Goal: Find contact information: Find contact information

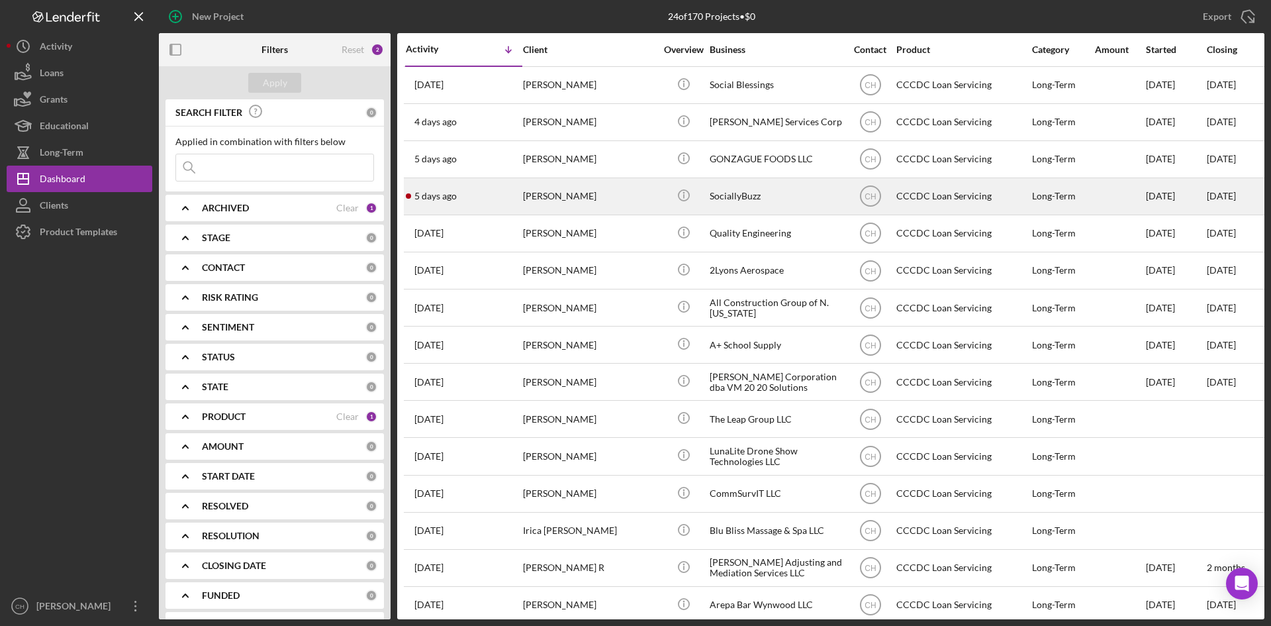
click at [498, 187] on div "[DATE] [PERSON_NAME]" at bounding box center [464, 196] width 116 height 35
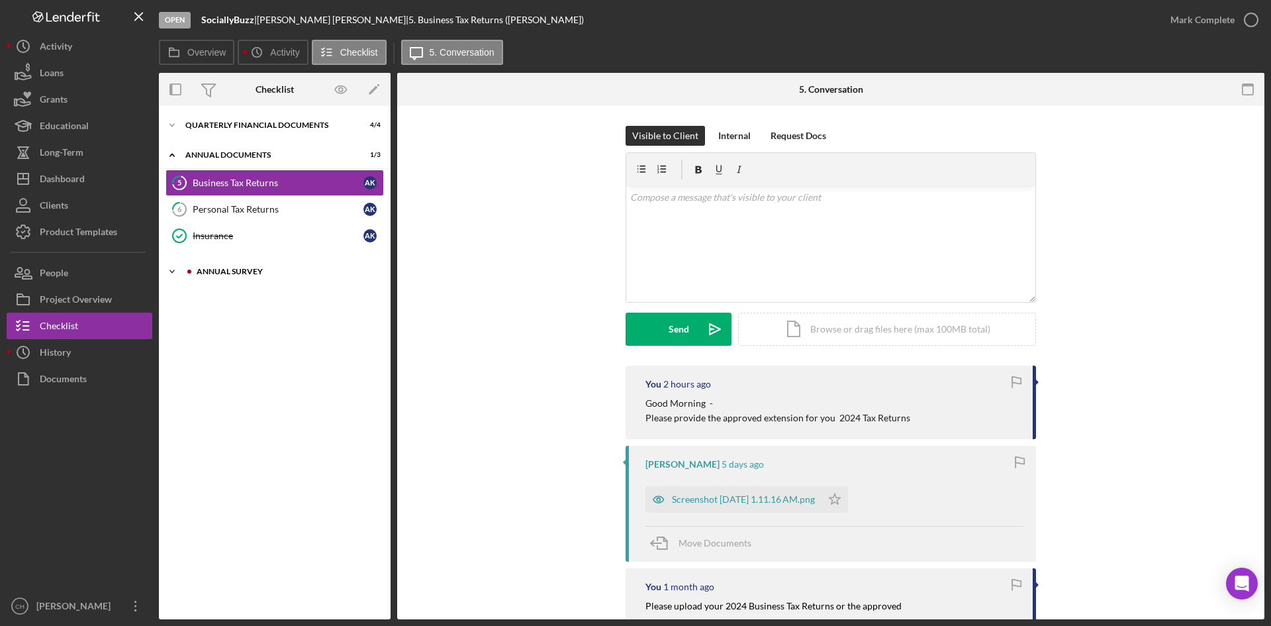
click at [242, 277] on div "Icon/Expander Annual Survey 0 / 1" at bounding box center [275, 271] width 232 height 26
click at [104, 181] on button "Icon/Dashboard Dashboard" at bounding box center [80, 178] width 146 height 26
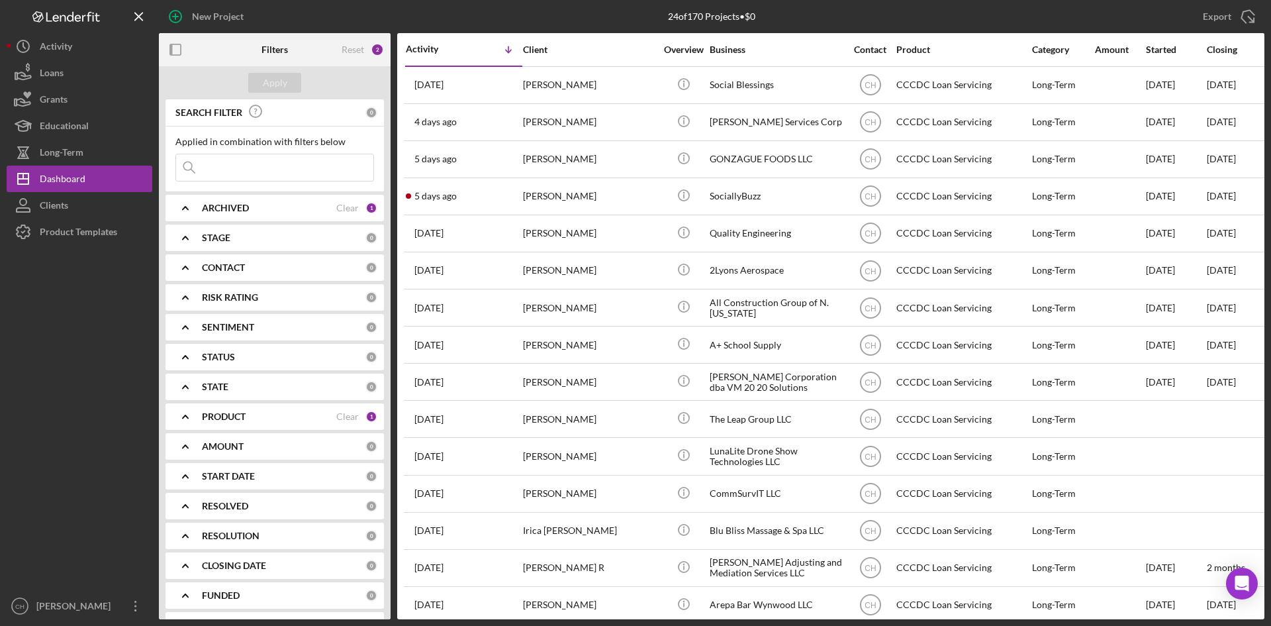
click at [260, 415] on div "PRODUCT" at bounding box center [269, 416] width 134 height 11
click at [187, 471] on input "Small Business Loans" at bounding box center [182, 470] width 13 height 13
checkbox input "true"
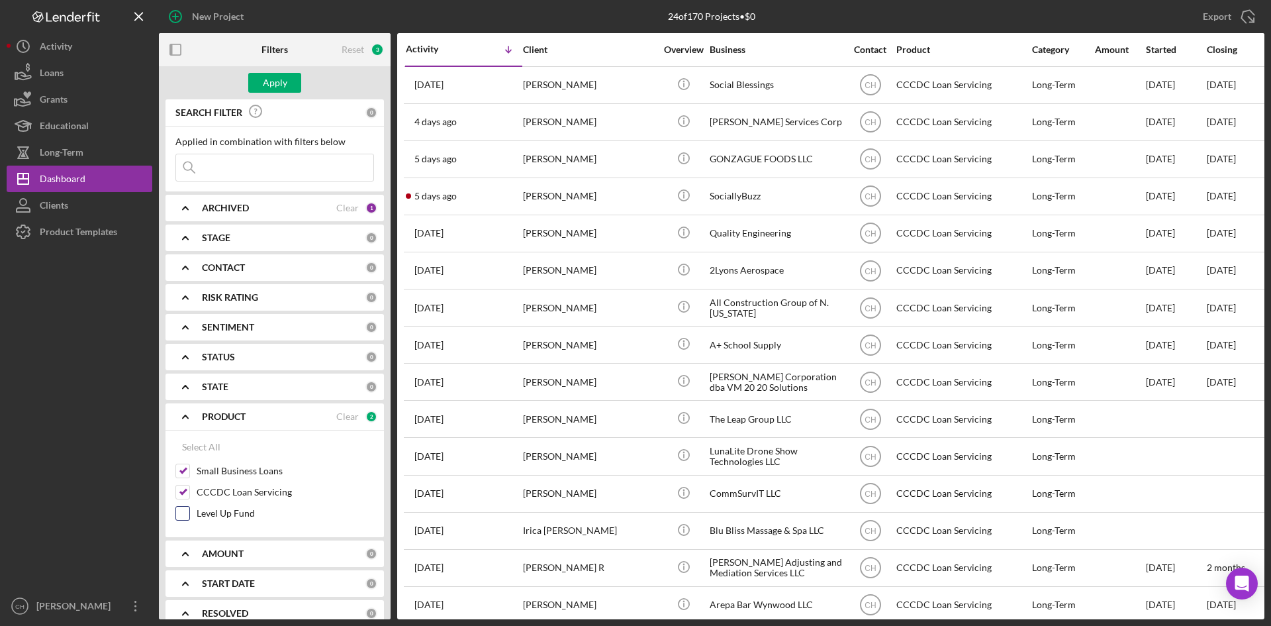
click at [180, 515] on input "Level Up Fund" at bounding box center [182, 512] width 13 height 13
checkbox input "true"
click at [185, 494] on input "CCCDC Loan Servicing" at bounding box center [182, 491] width 13 height 13
checkbox input "false"
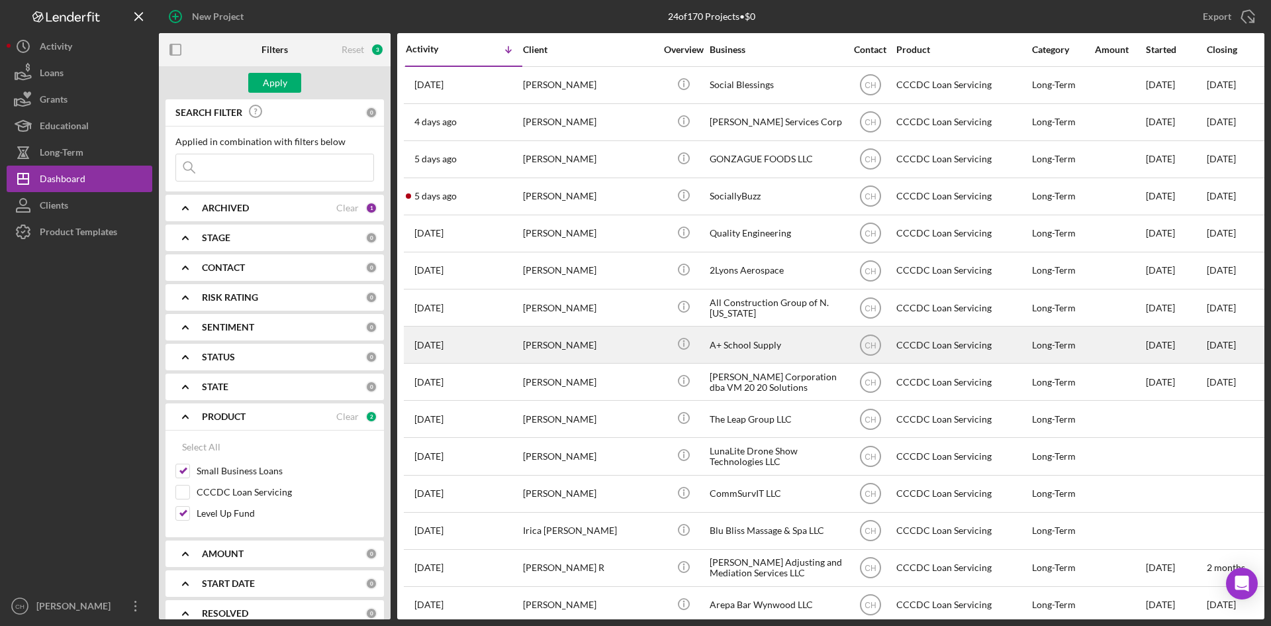
click at [270, 82] on div "Apply" at bounding box center [275, 83] width 24 height 20
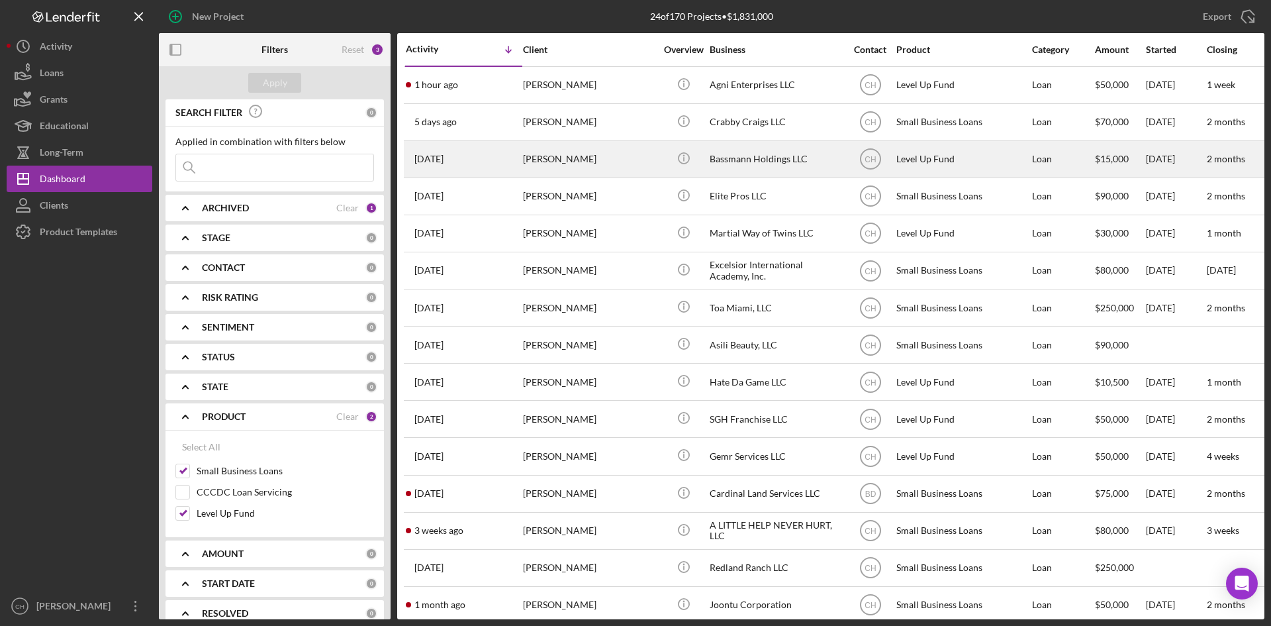
click at [572, 165] on div "[PERSON_NAME]" at bounding box center [589, 159] width 132 height 35
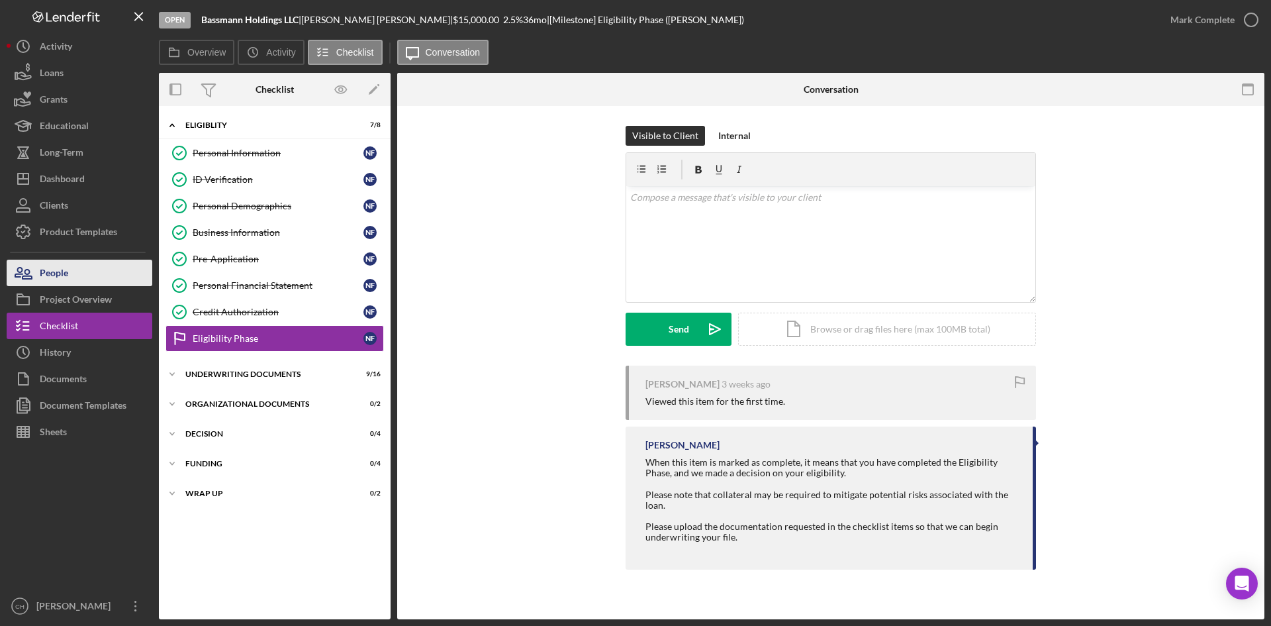
click at [79, 274] on button "People" at bounding box center [80, 272] width 146 height 26
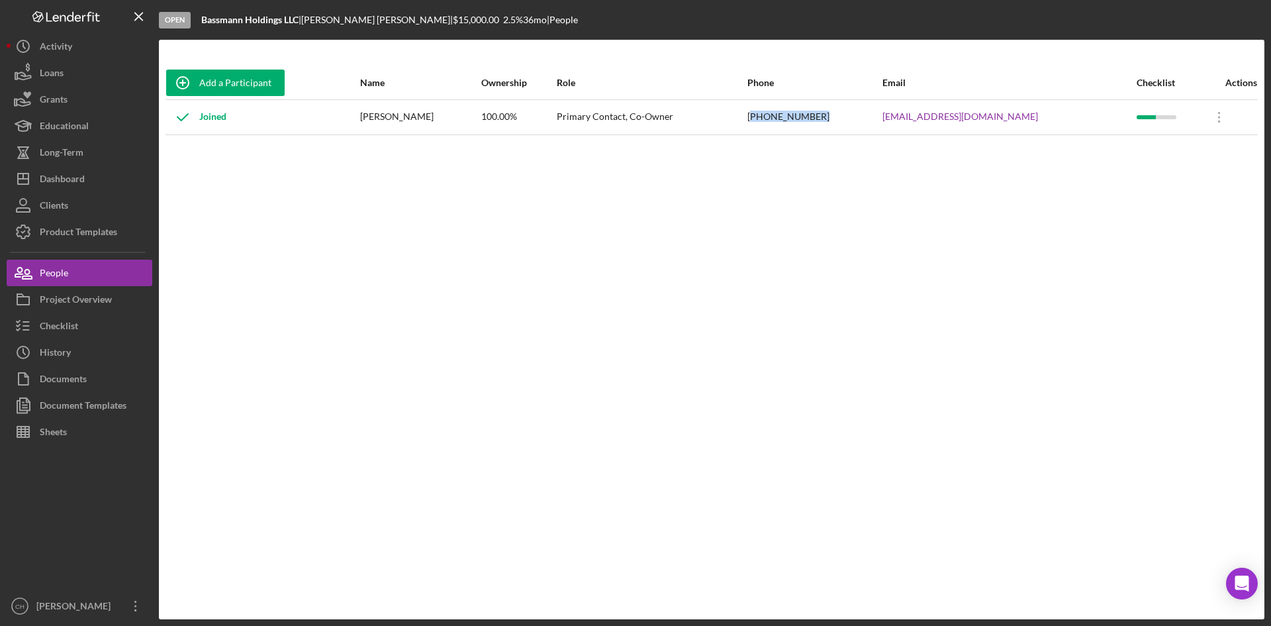
drag, startPoint x: 913, startPoint y: 116, endPoint x: 849, endPoint y: 116, distance: 64.2
click at [849, 116] on div "[PHONE_NUMBER]" at bounding box center [814, 117] width 134 height 33
copy div "754) 234-2688"
click at [67, 182] on div "Dashboard" at bounding box center [62, 180] width 45 height 30
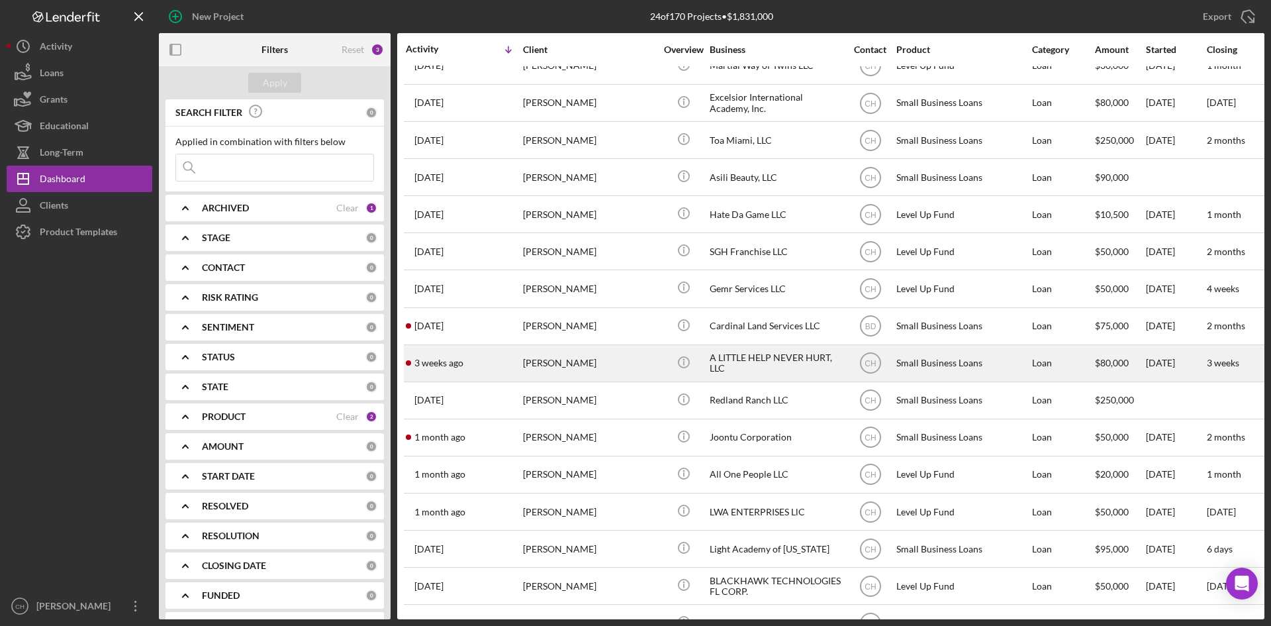
scroll to position [199, 0]
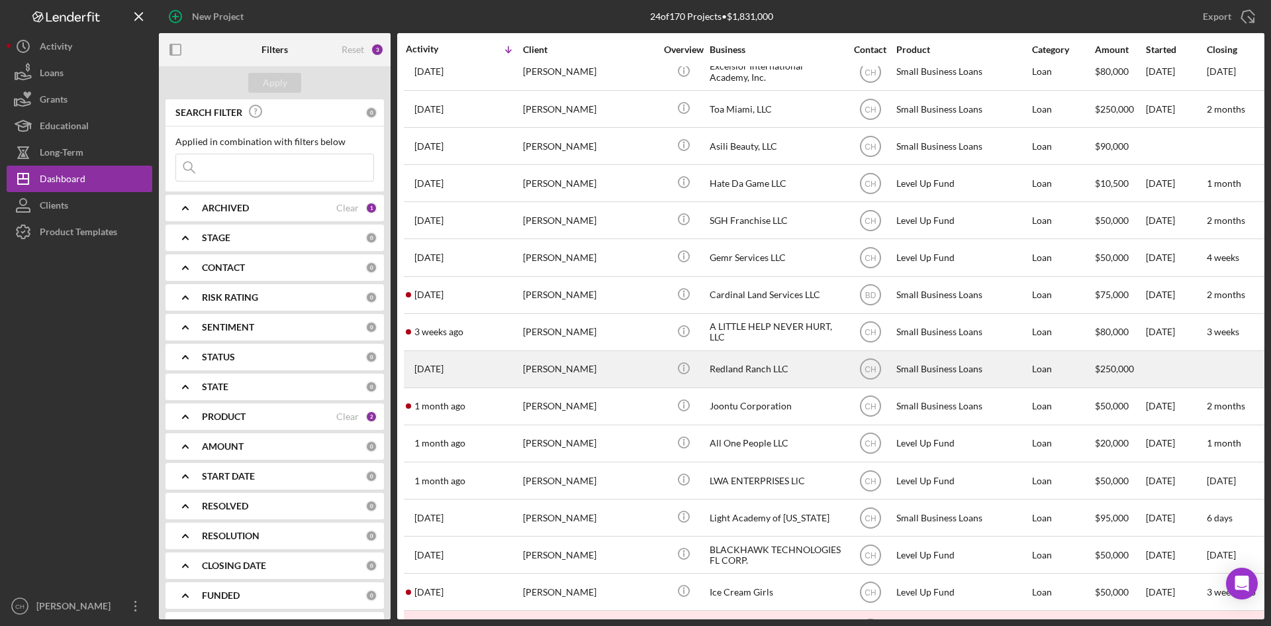
click at [614, 364] on div "[PERSON_NAME]" at bounding box center [589, 368] width 132 height 35
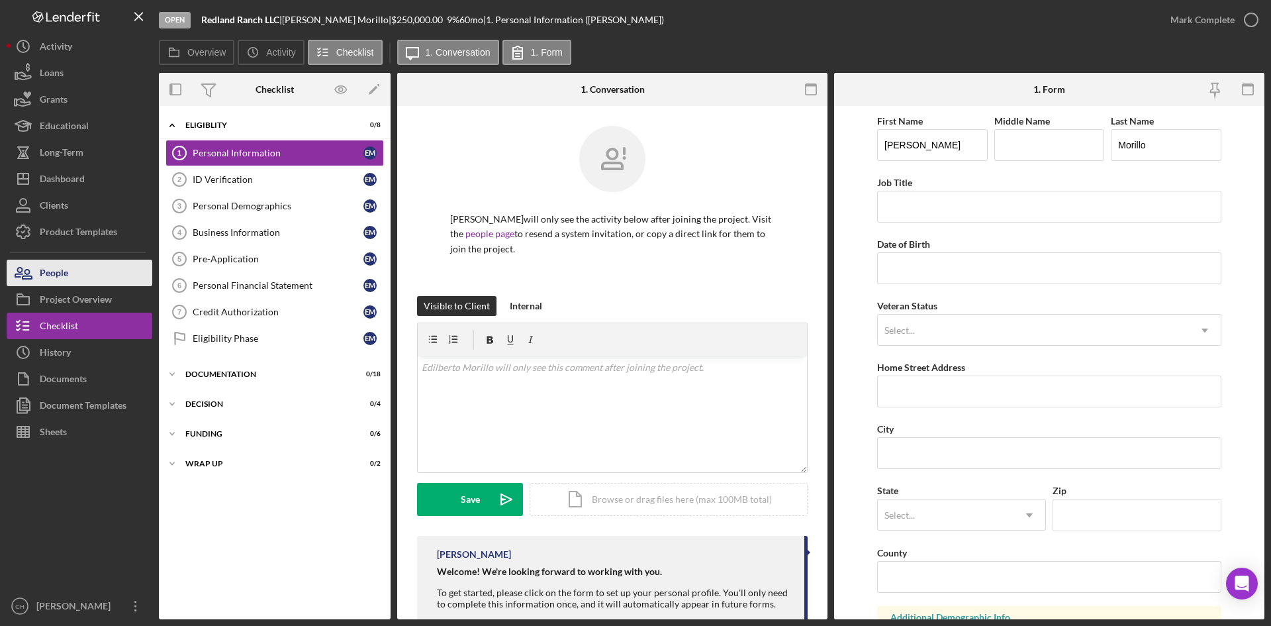
click at [97, 278] on button "People" at bounding box center [80, 272] width 146 height 26
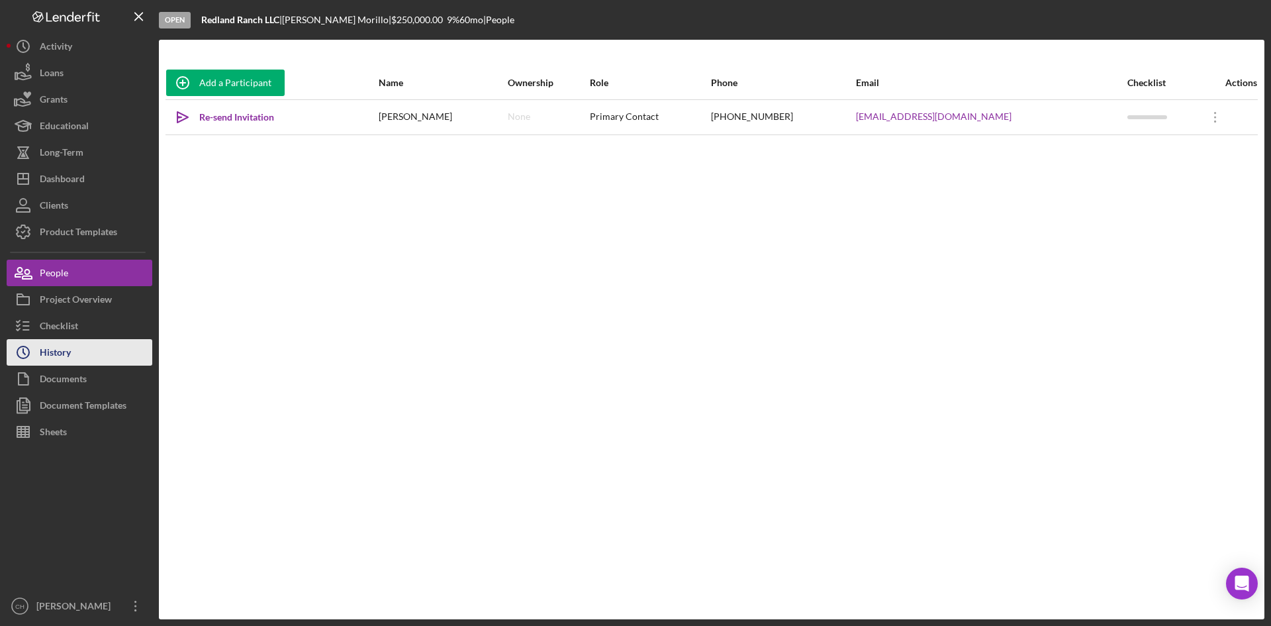
click at [98, 351] on button "Icon/History History" at bounding box center [80, 352] width 146 height 26
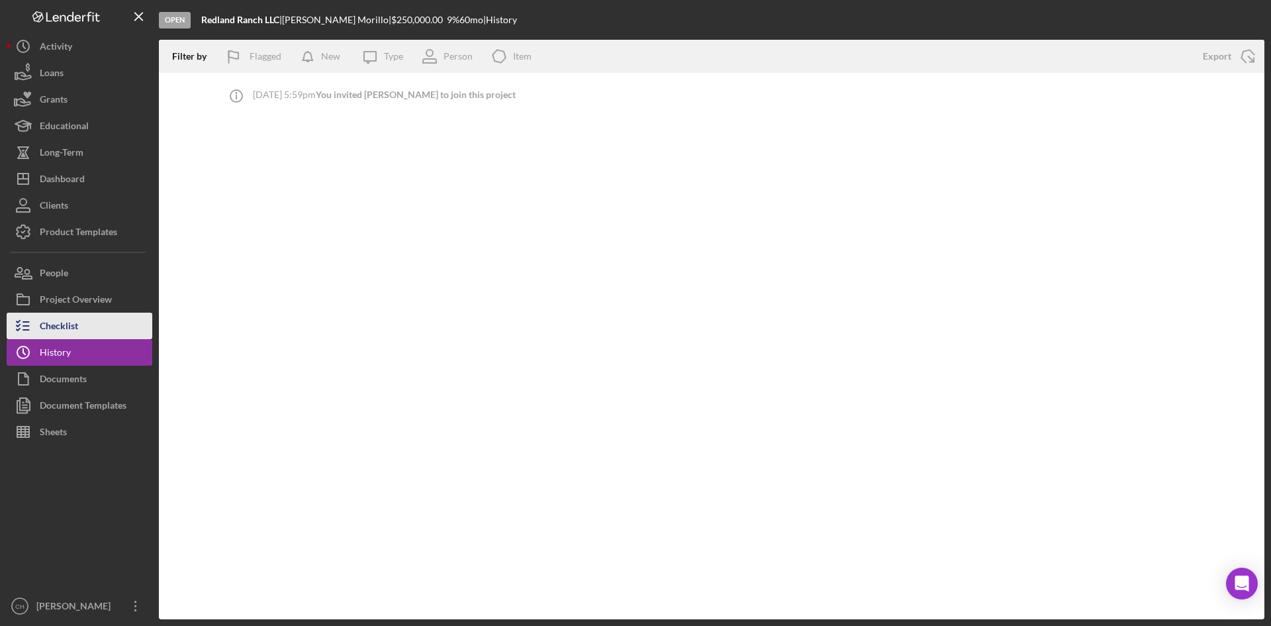
click at [83, 324] on button "Checklist" at bounding box center [80, 325] width 146 height 26
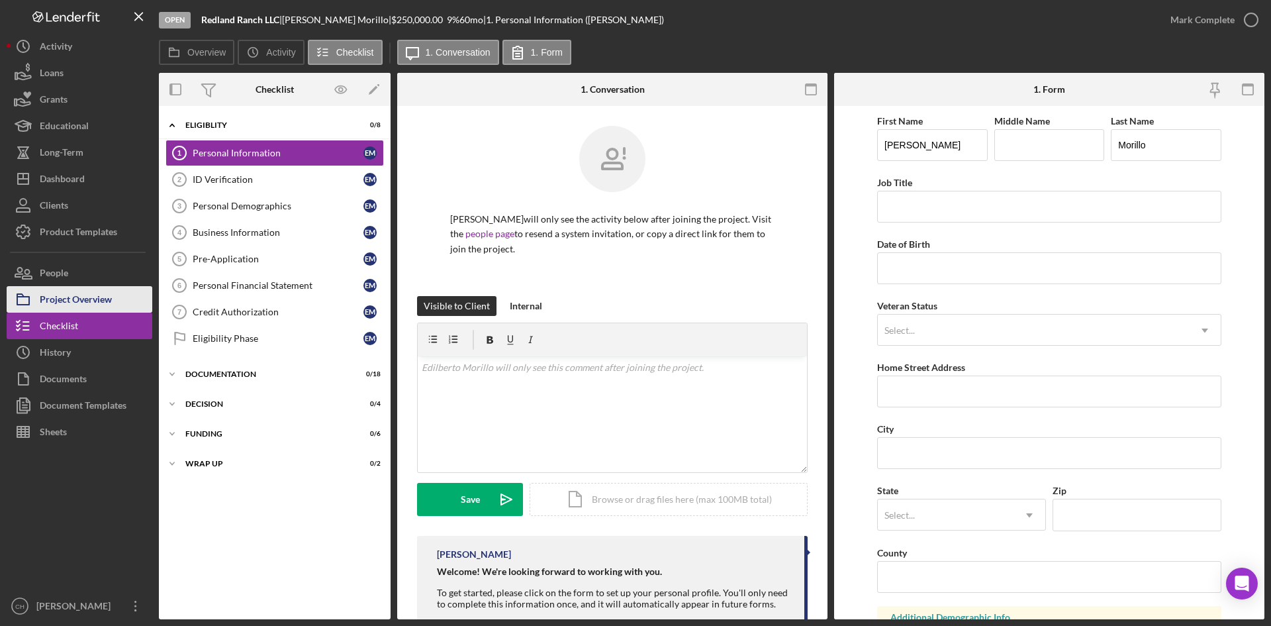
click at [81, 294] on div "Project Overview" at bounding box center [76, 301] width 72 height 30
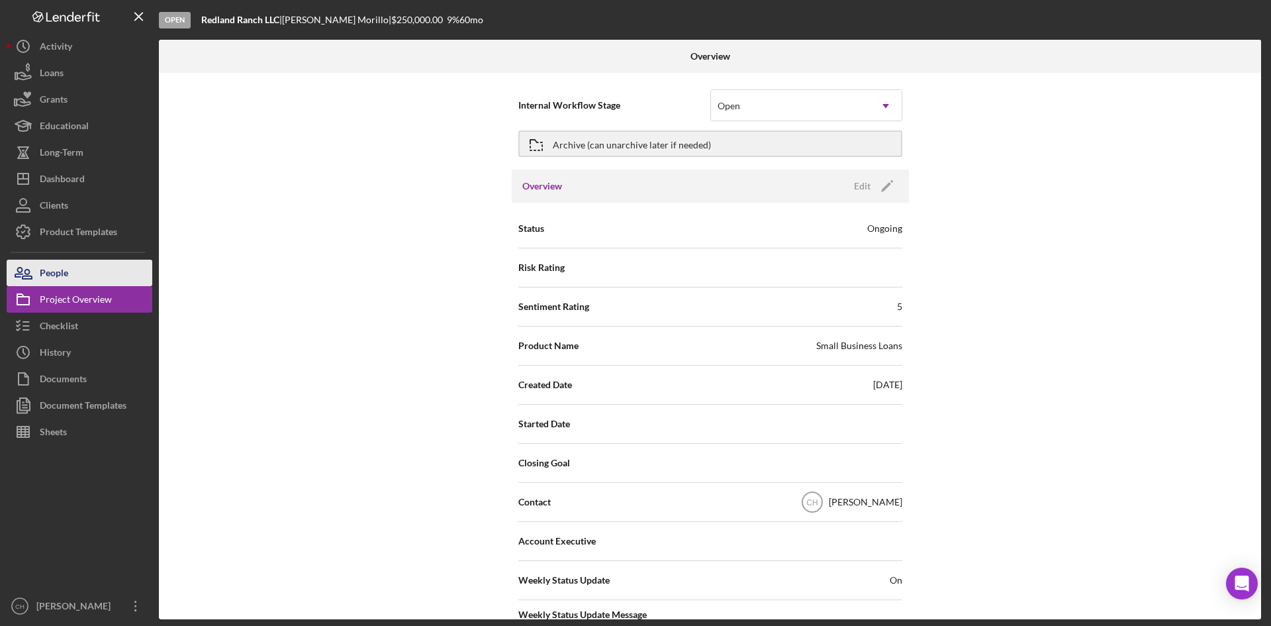
click at [74, 271] on button "People" at bounding box center [80, 272] width 146 height 26
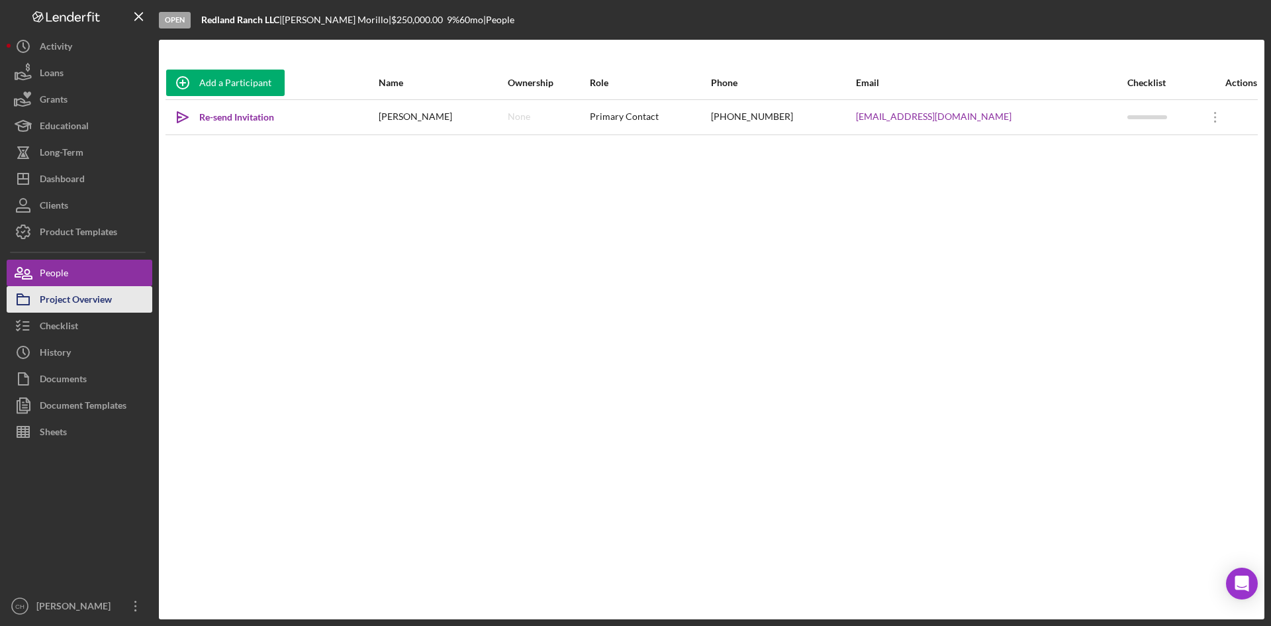
click at [118, 292] on button "Project Overview" at bounding box center [80, 299] width 146 height 26
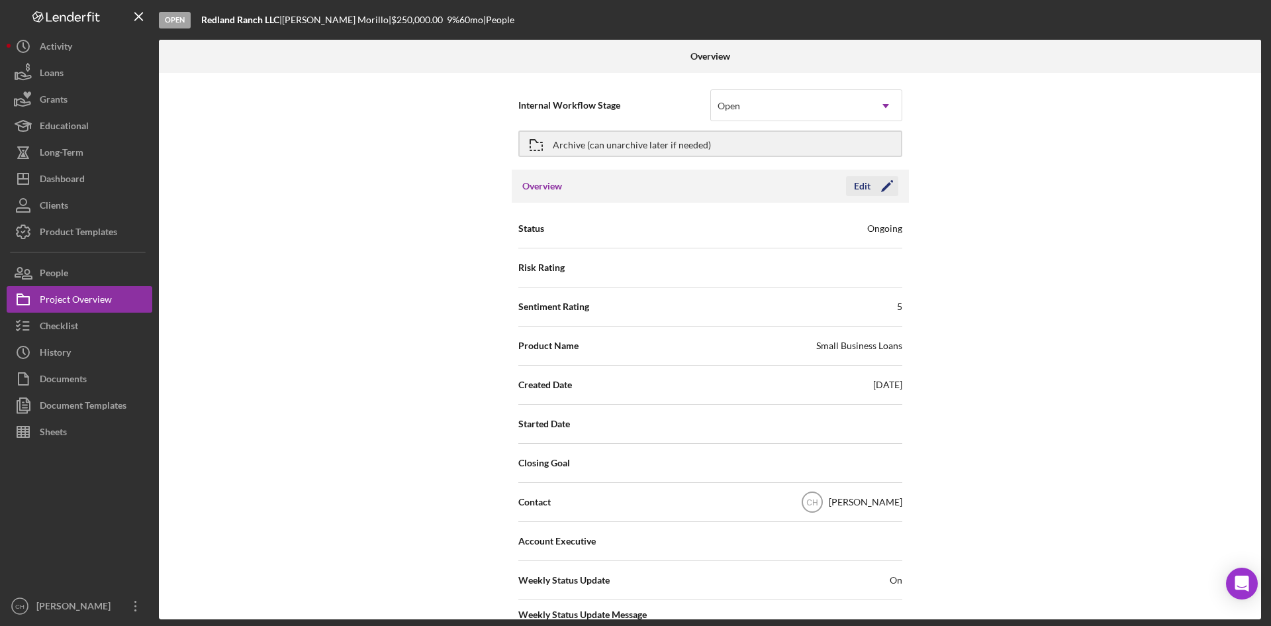
click at [889, 184] on icon "Icon/Edit" at bounding box center [886, 185] width 33 height 33
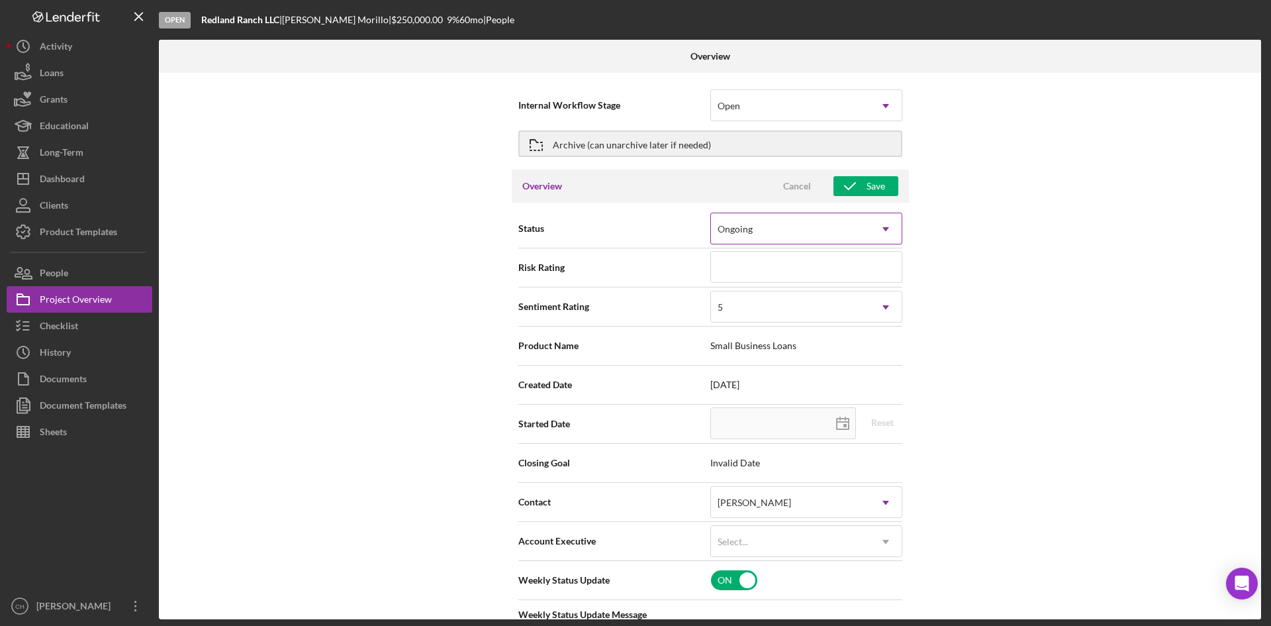
click at [855, 227] on div "Ongoing" at bounding box center [790, 229] width 159 height 30
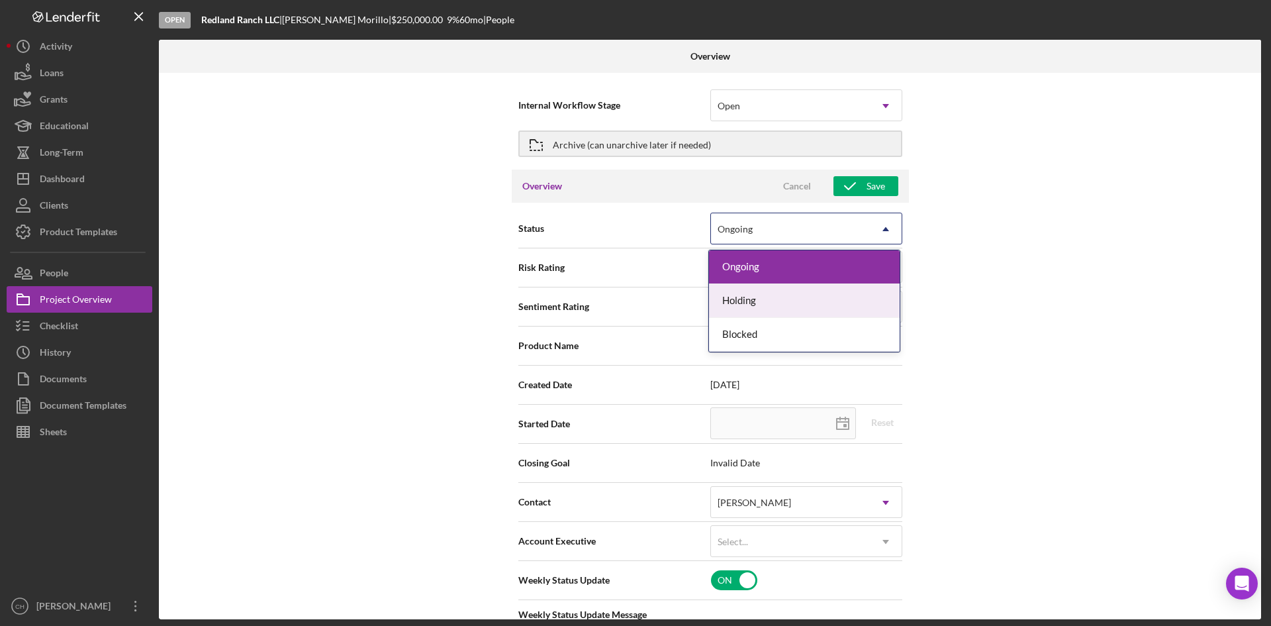
click at [824, 294] on div "Holding" at bounding box center [804, 301] width 191 height 34
type textarea "Here's a snapshot of information that has been fully approved, as well as the i…"
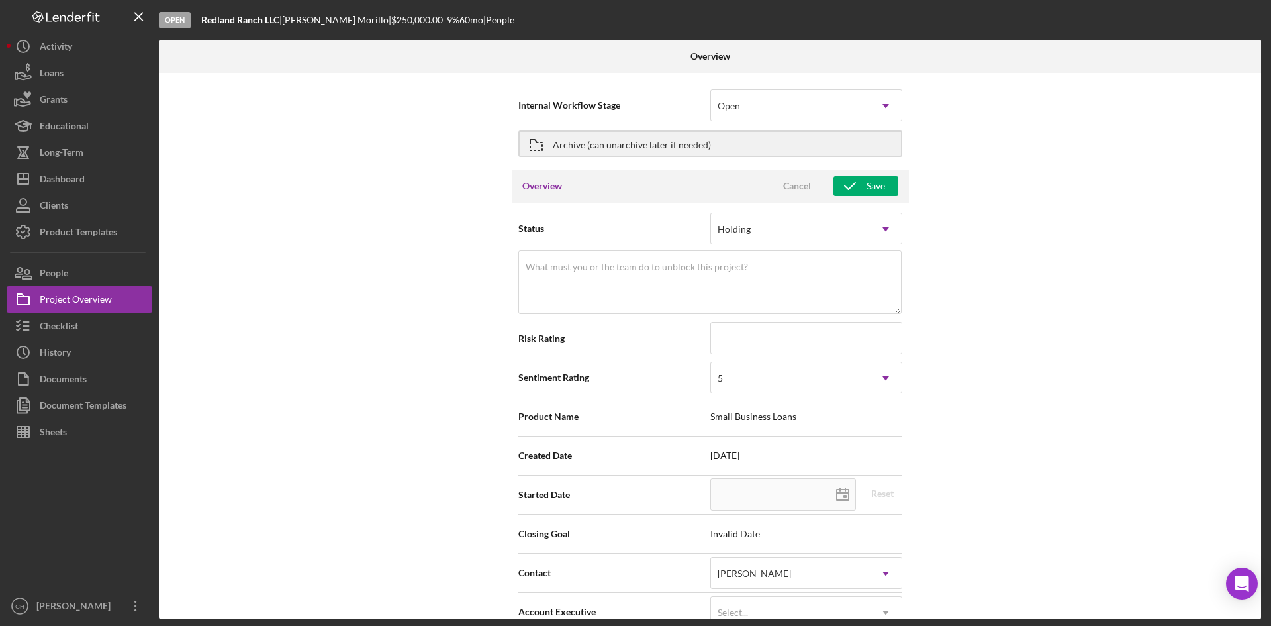
type textarea "Here's a snapshot of information that has been fully approved, as well as the i…"
click at [798, 232] on div "Holding" at bounding box center [790, 229] width 159 height 30
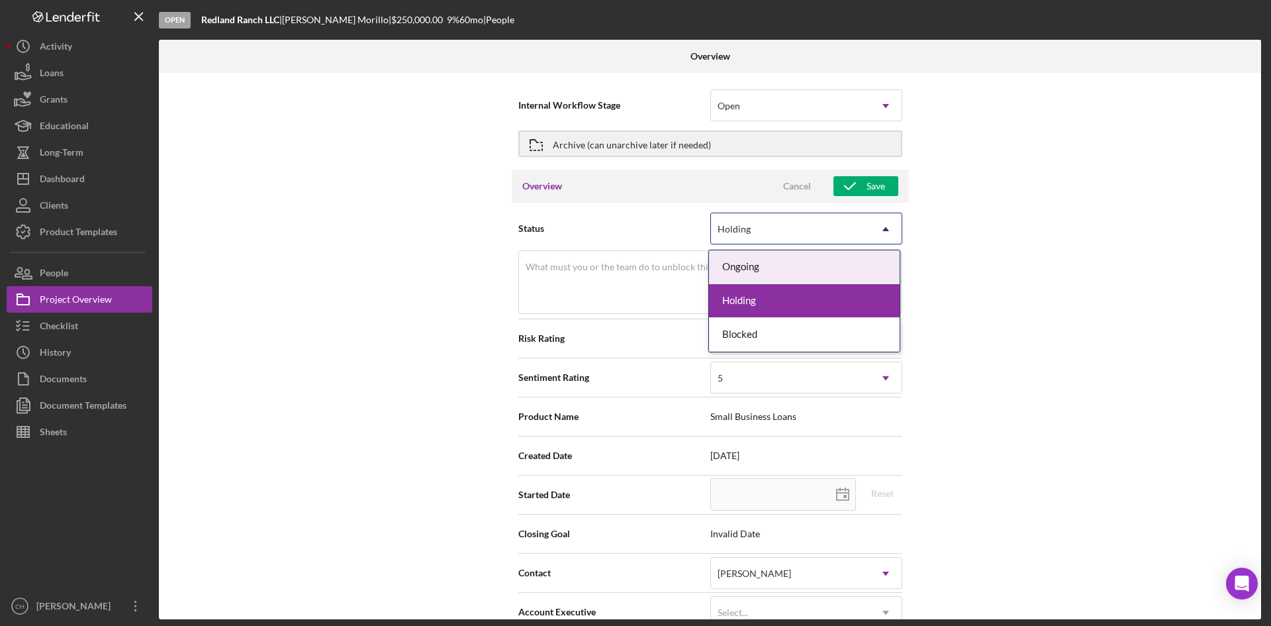
click at [788, 259] on div "Ongoing" at bounding box center [804, 267] width 191 height 34
type textarea "Here's a snapshot of information that has been fully approved, as well as the i…"
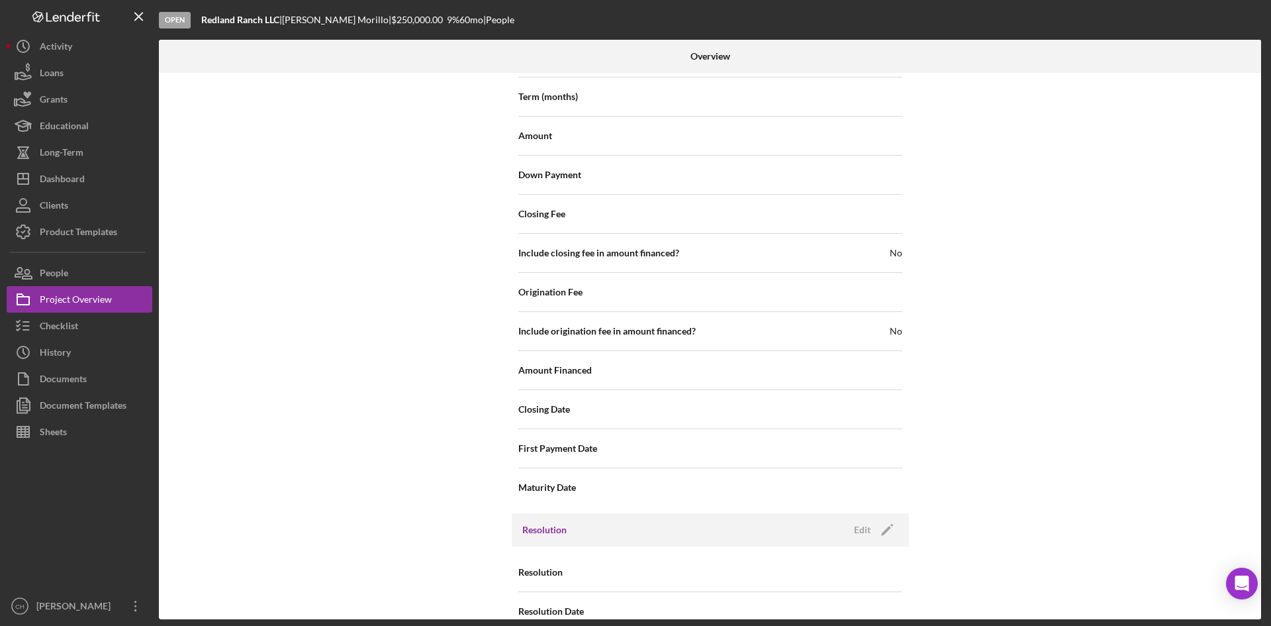
scroll to position [1461, 0]
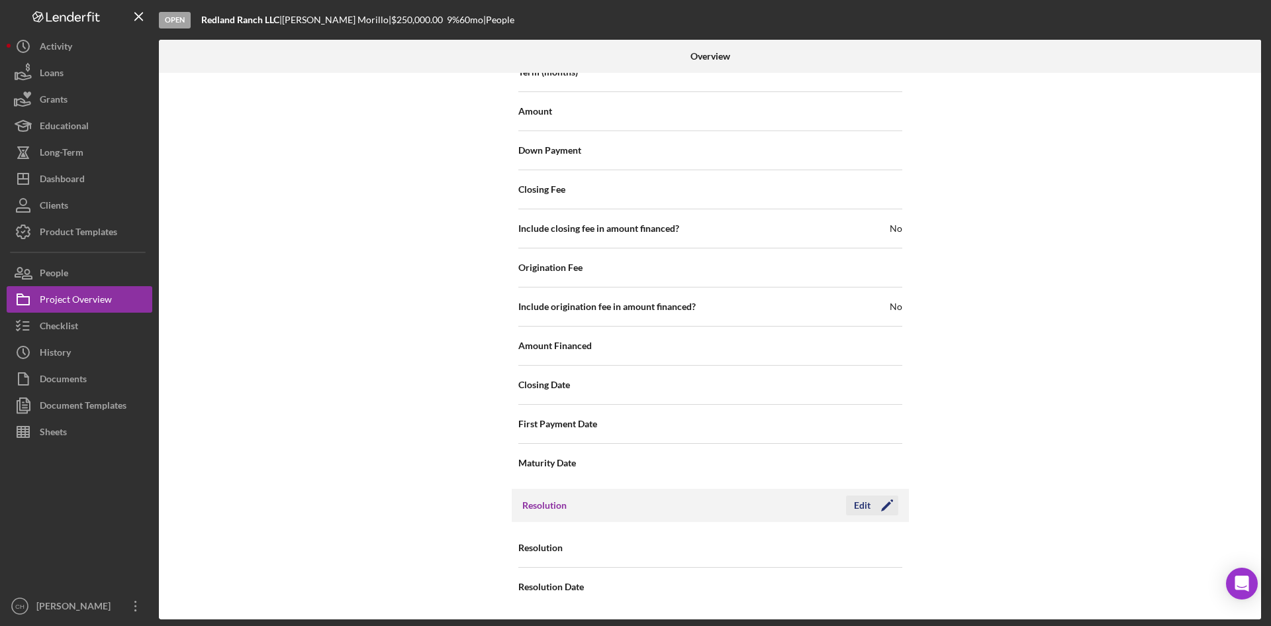
click at [878, 504] on icon "Icon/Edit" at bounding box center [886, 505] width 33 height 33
click at [752, 549] on div "Select..." at bounding box center [790, 548] width 159 height 30
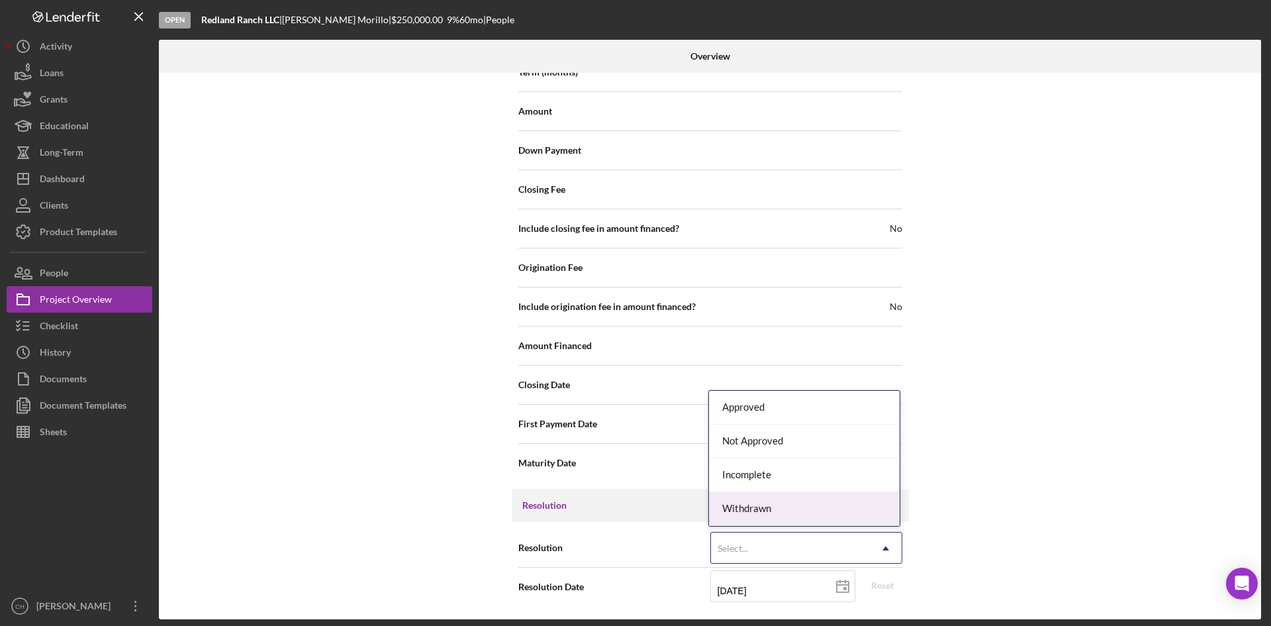
click at [746, 506] on div "Withdrawn" at bounding box center [804, 509] width 191 height 34
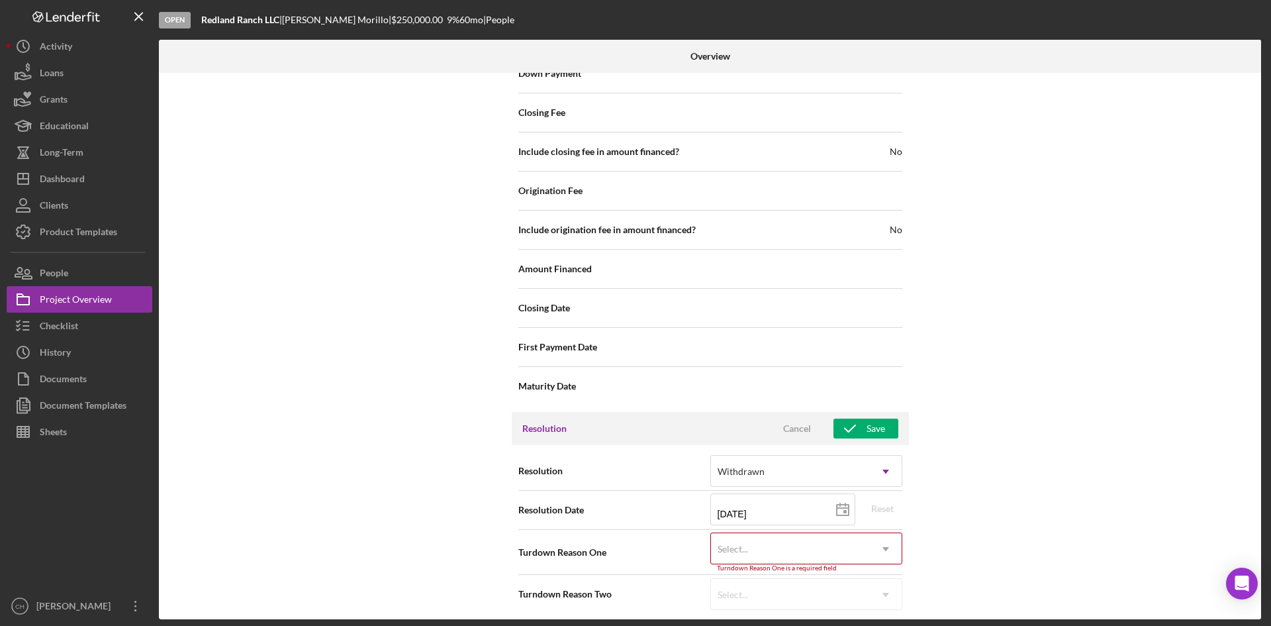
scroll to position [1545, 0]
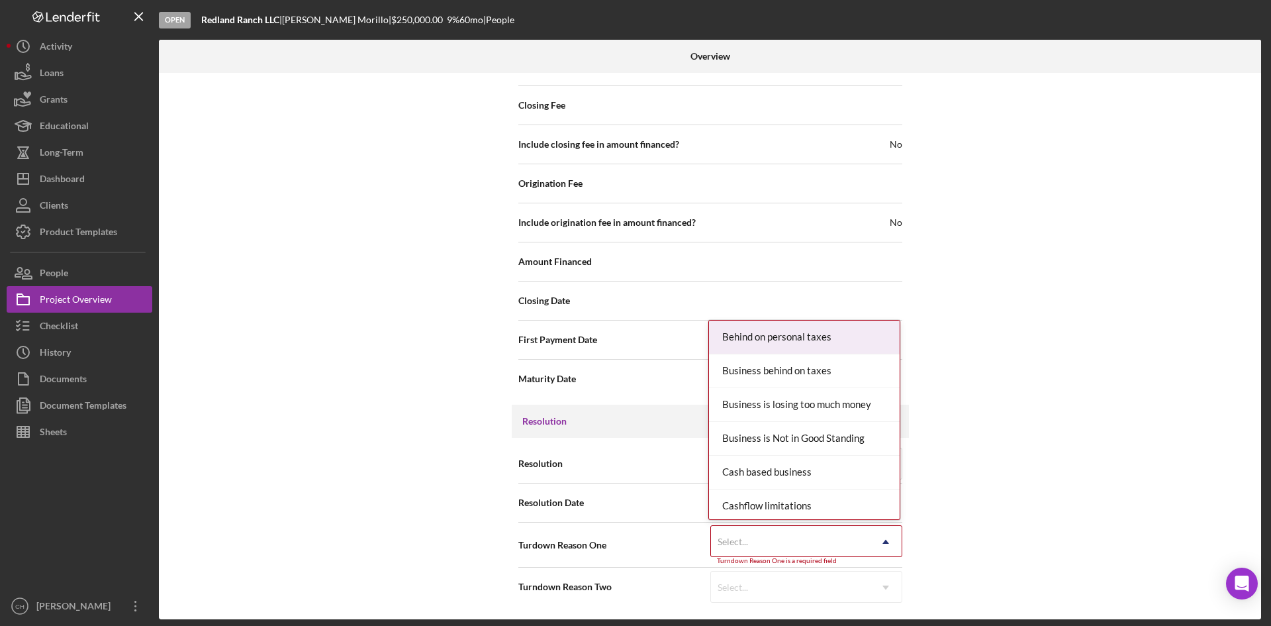
click at [743, 539] on div "Select..." at bounding box center [733, 541] width 30 height 11
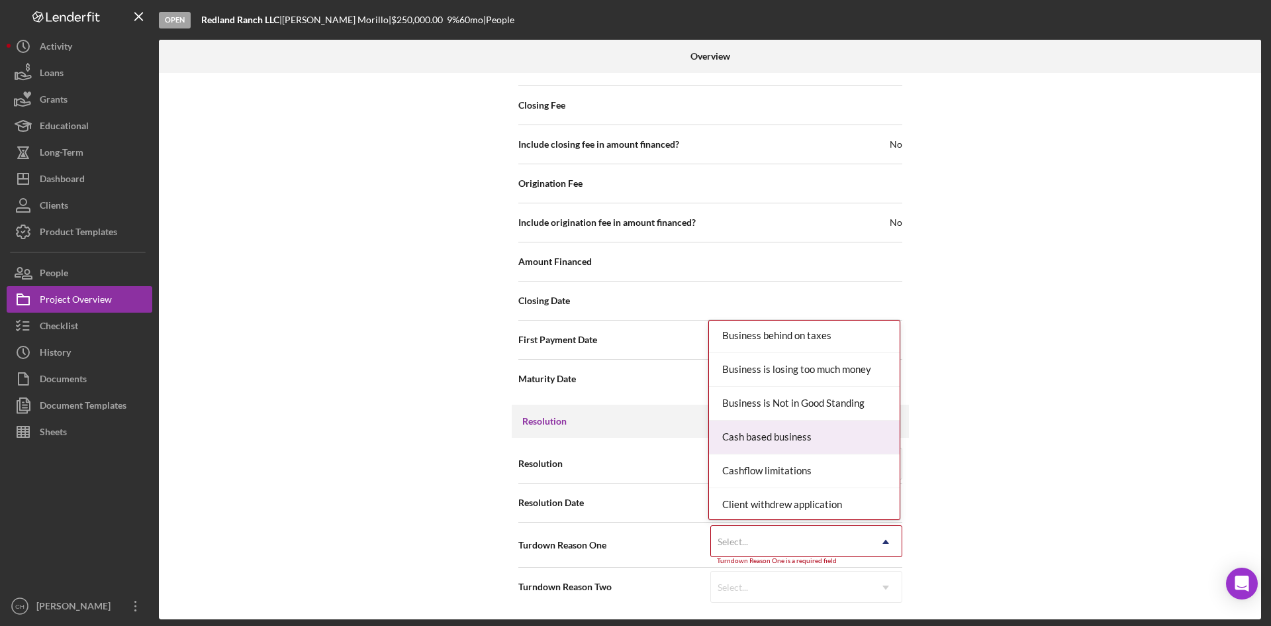
scroll to position [66, 0]
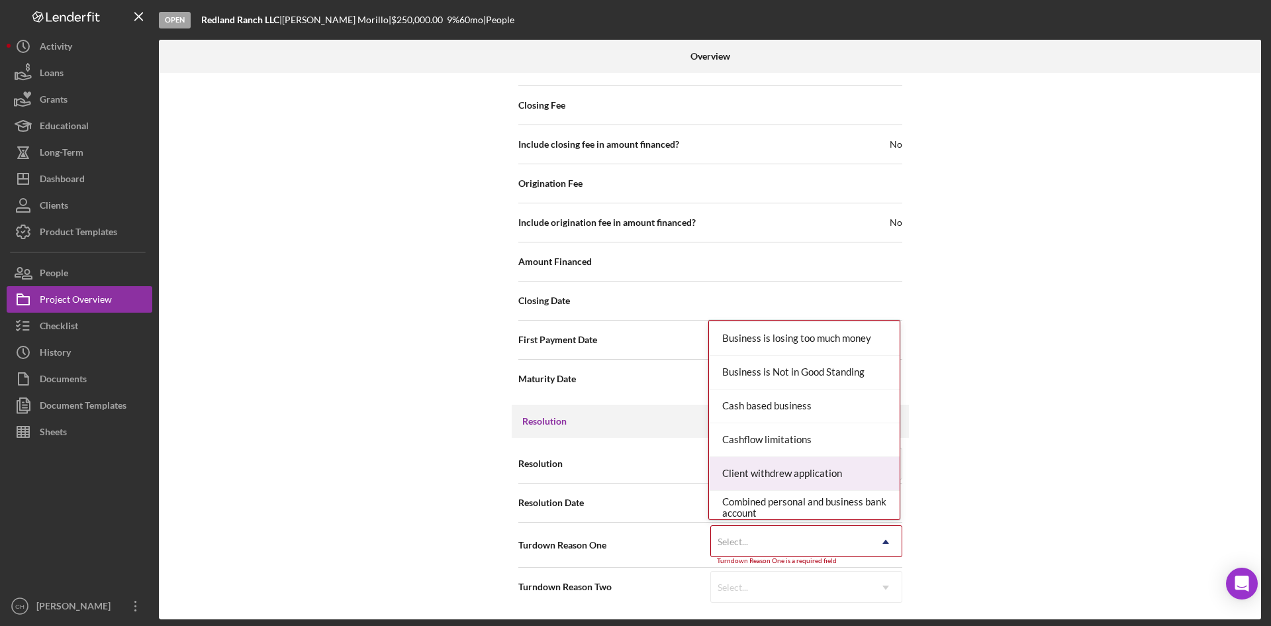
click at [825, 474] on div "Client withdrew application" at bounding box center [804, 474] width 191 height 34
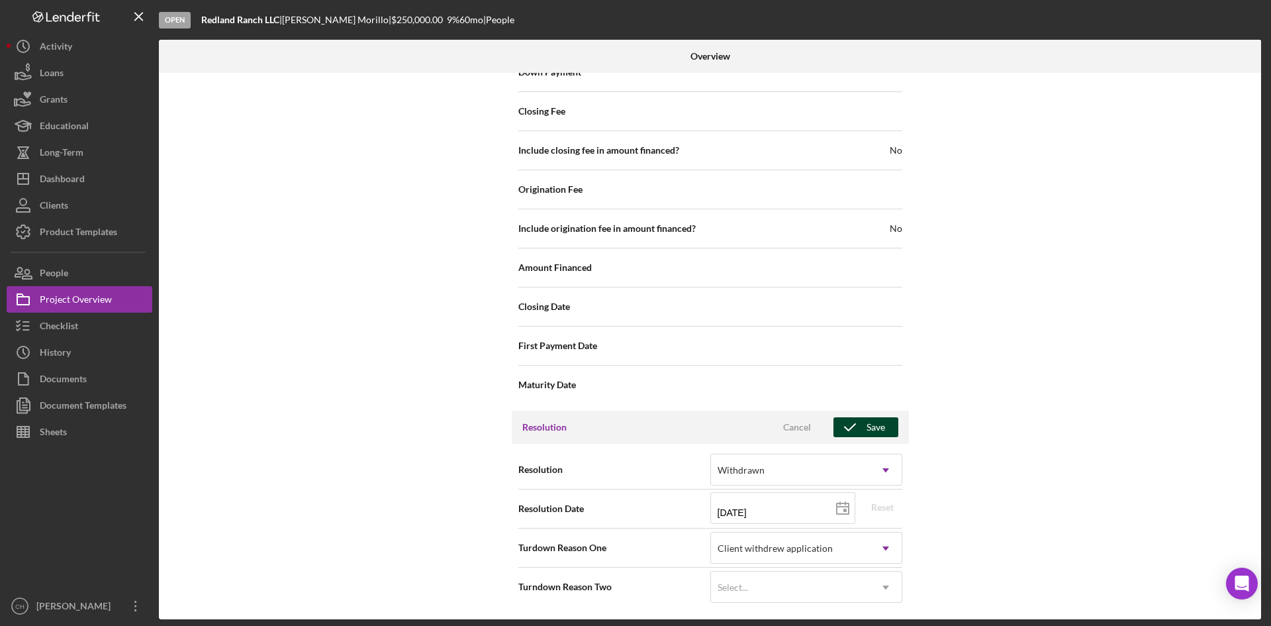
click at [861, 420] on icon "button" at bounding box center [849, 426] width 33 height 33
type textarea "Here's a snapshot of information that has been fully approved, as well as the i…"
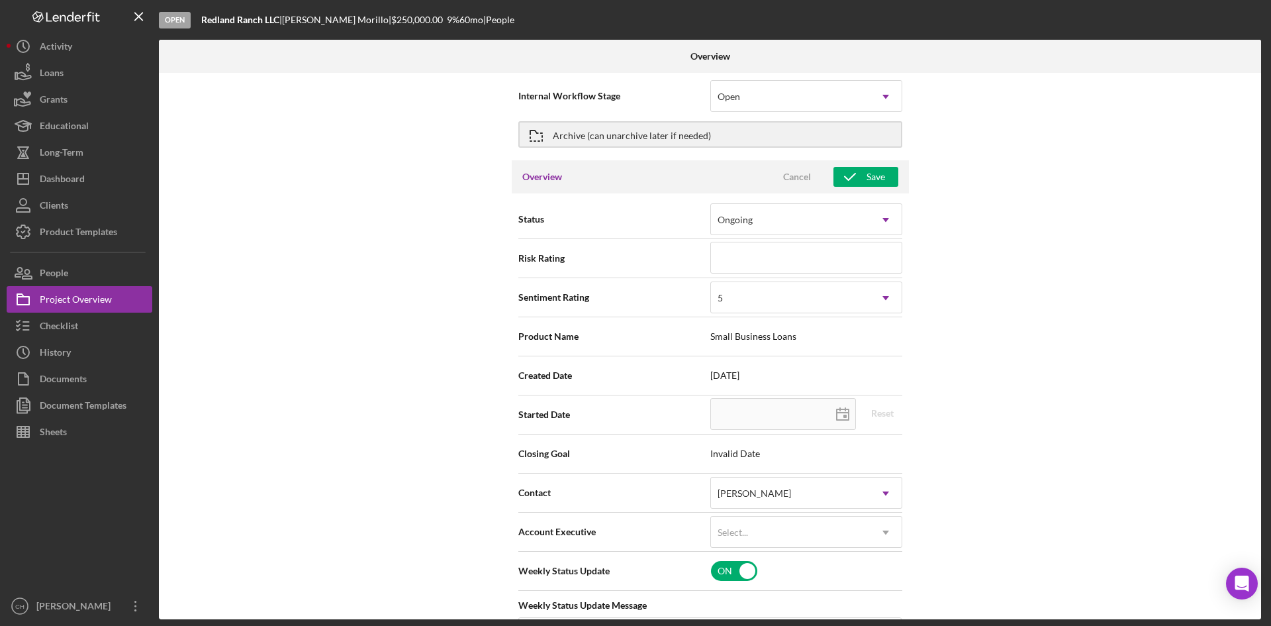
scroll to position [0, 0]
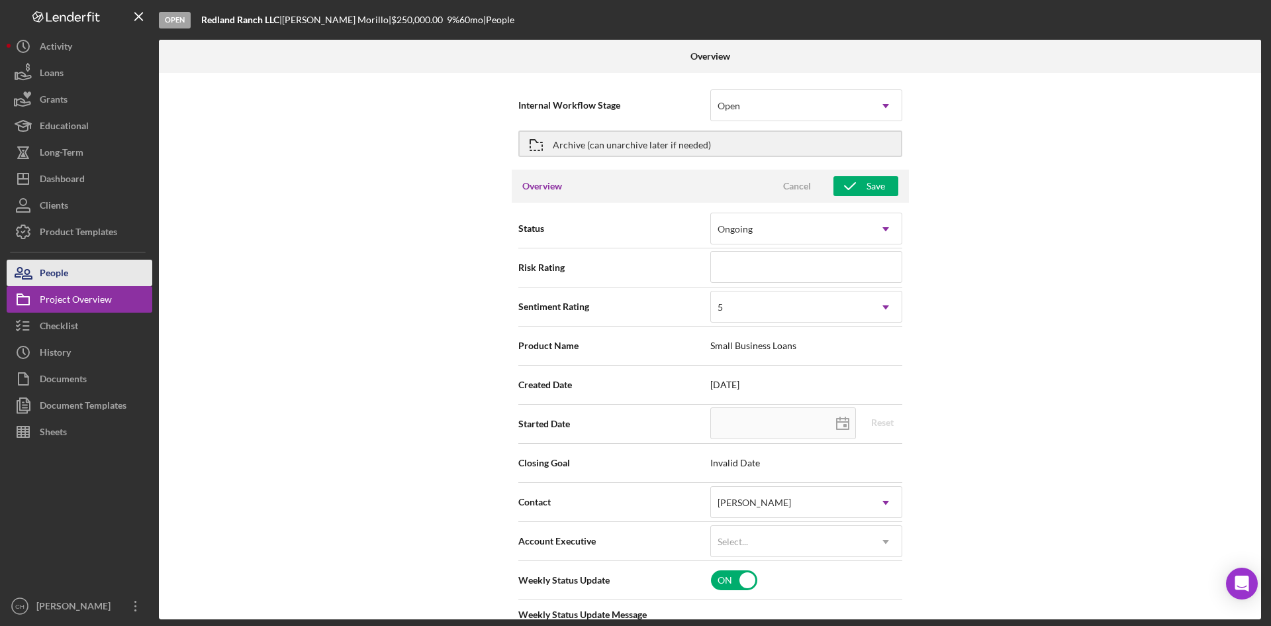
click at [72, 264] on button "People" at bounding box center [80, 272] width 146 height 26
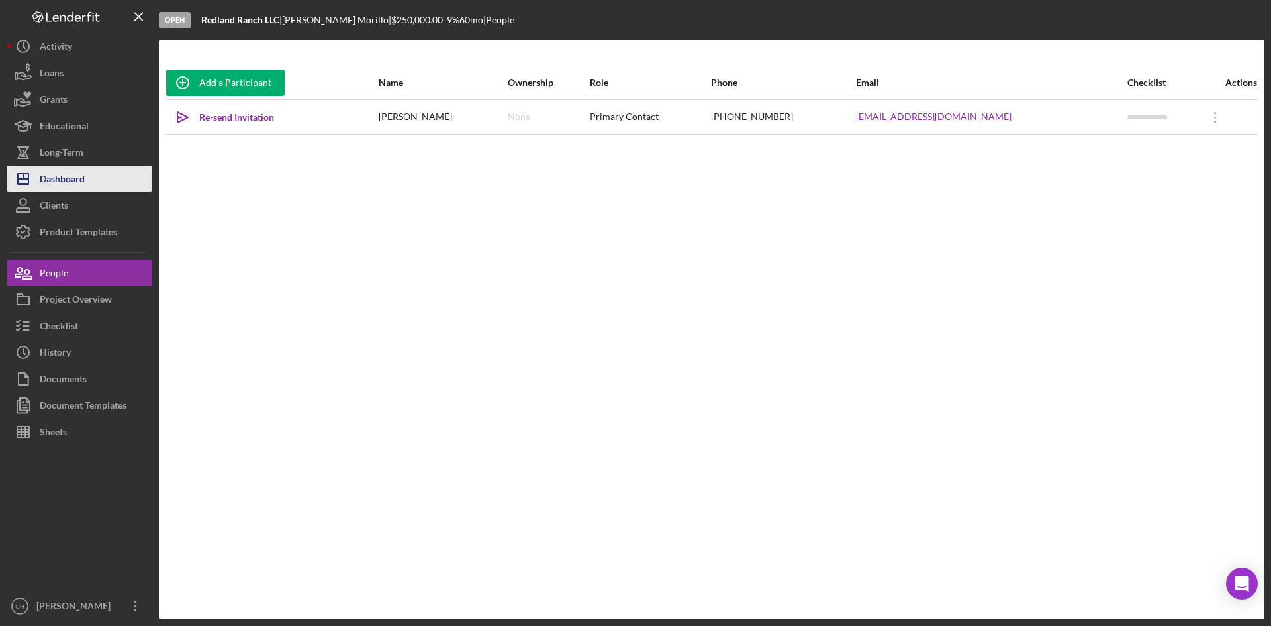
click at [67, 172] on div "Dashboard" at bounding box center [62, 180] width 45 height 30
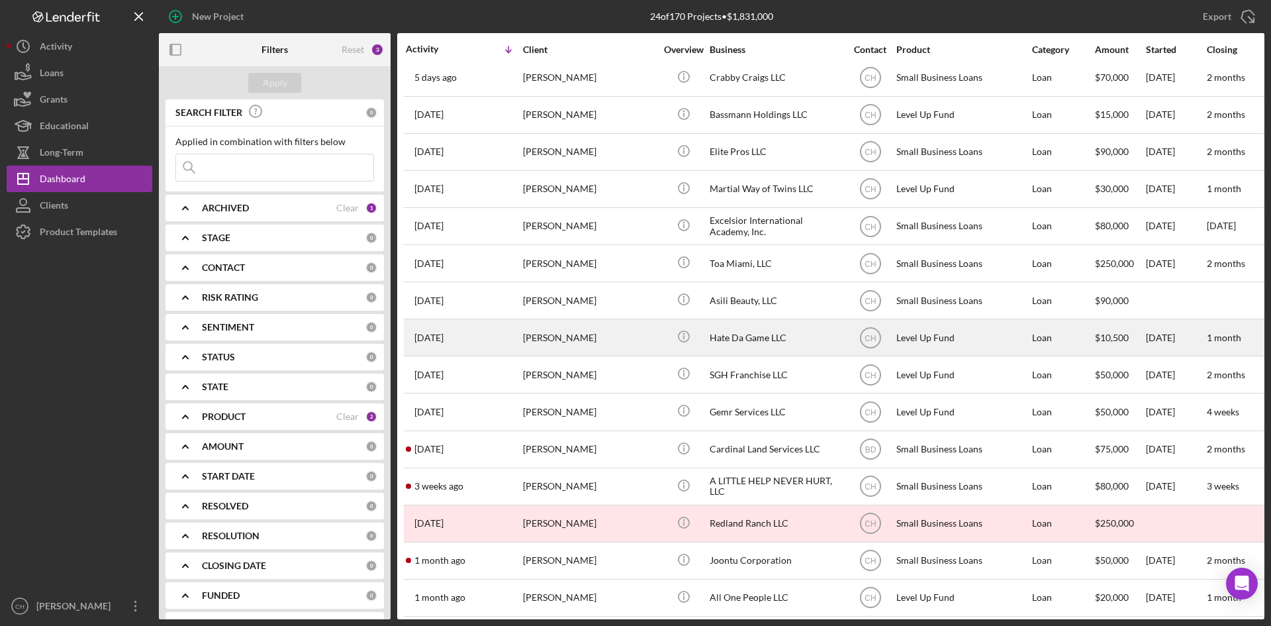
scroll to position [66, 0]
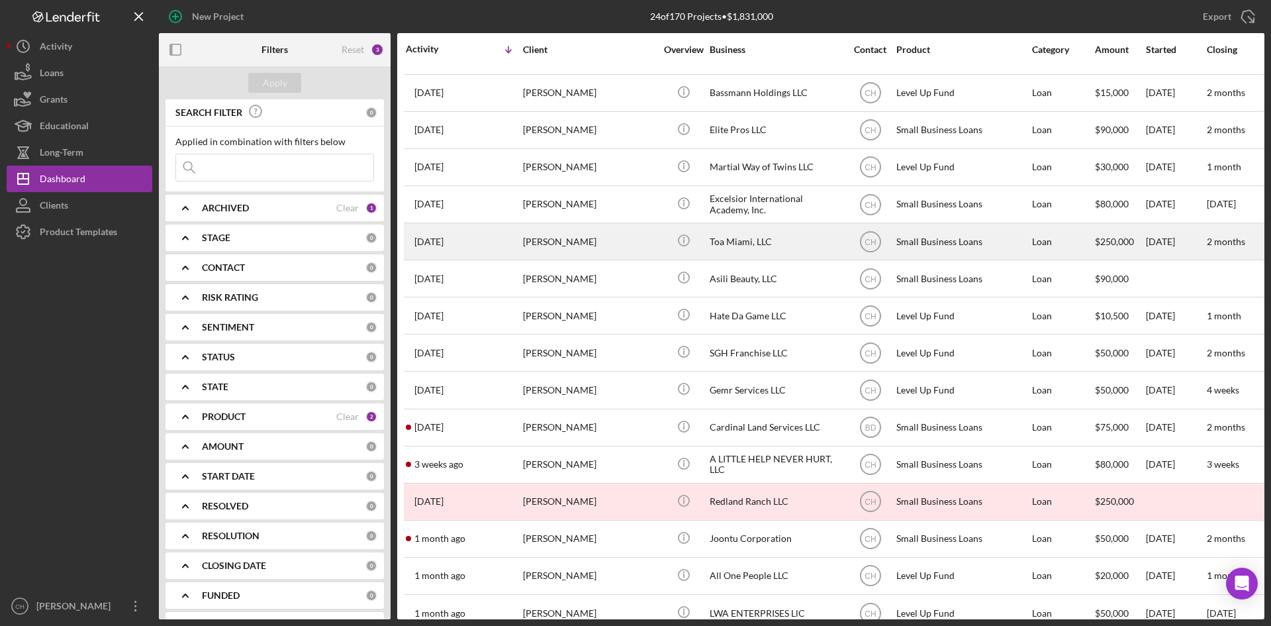
click at [565, 246] on div "[PERSON_NAME]" at bounding box center [589, 241] width 132 height 35
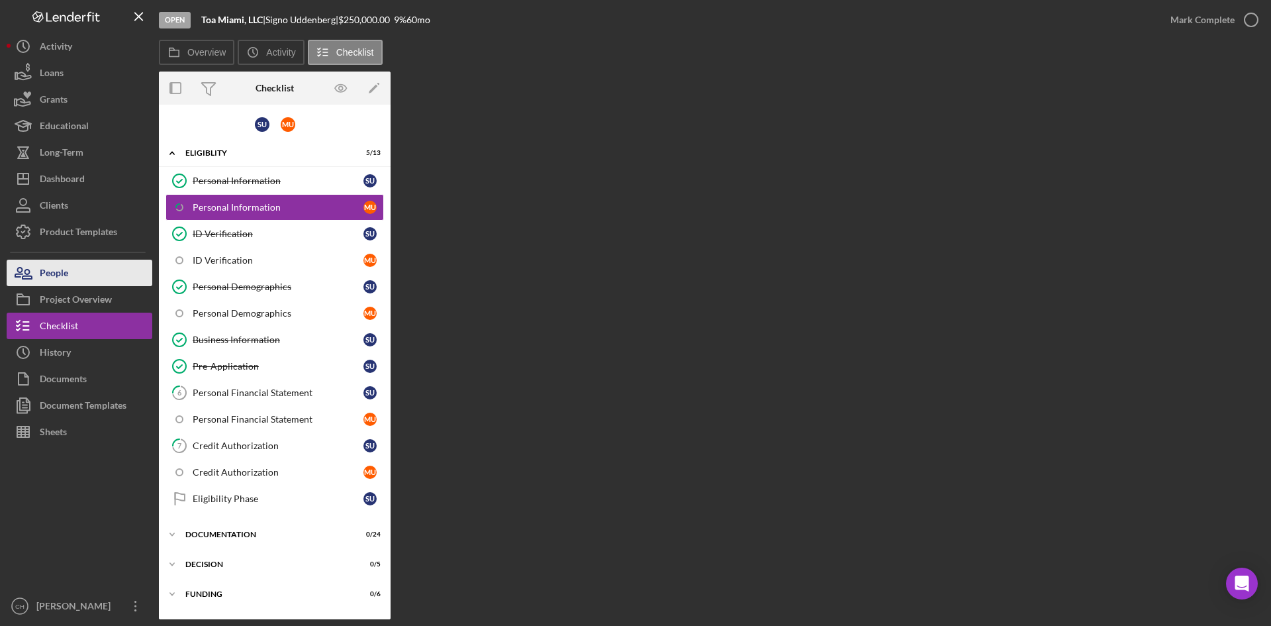
click at [77, 261] on button "People" at bounding box center [80, 272] width 146 height 26
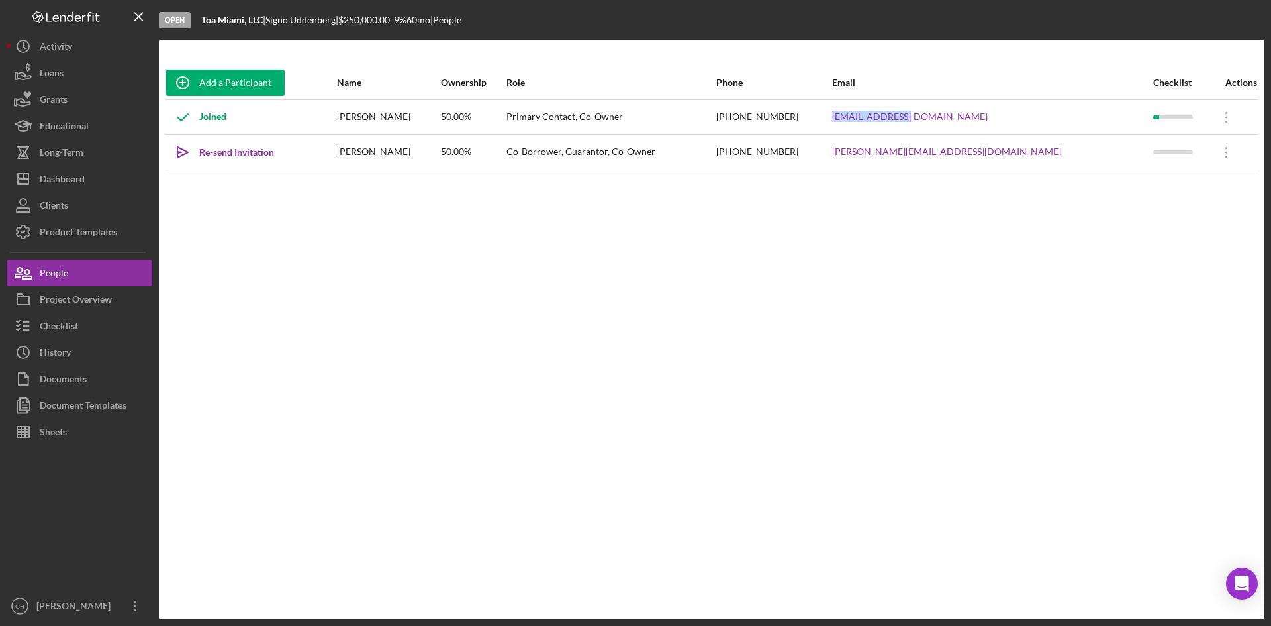
drag, startPoint x: 1050, startPoint y: 117, endPoint x: 967, endPoint y: 124, distance: 83.7
click at [967, 124] on td "[EMAIL_ADDRESS][DOMAIN_NAME]" at bounding box center [991, 116] width 321 height 35
copy link "[EMAIL_ADDRESS][DOMAIN_NAME]"
drag, startPoint x: 925, startPoint y: 118, endPoint x: 835, endPoint y: 117, distance: 90.7
click at [835, 117] on tr "Joined Signo Uddenberg 50.00% Primary Contact, Co-Owner [PHONE_NUMBER] [EMAIL_A…" at bounding box center [711, 116] width 1092 height 35
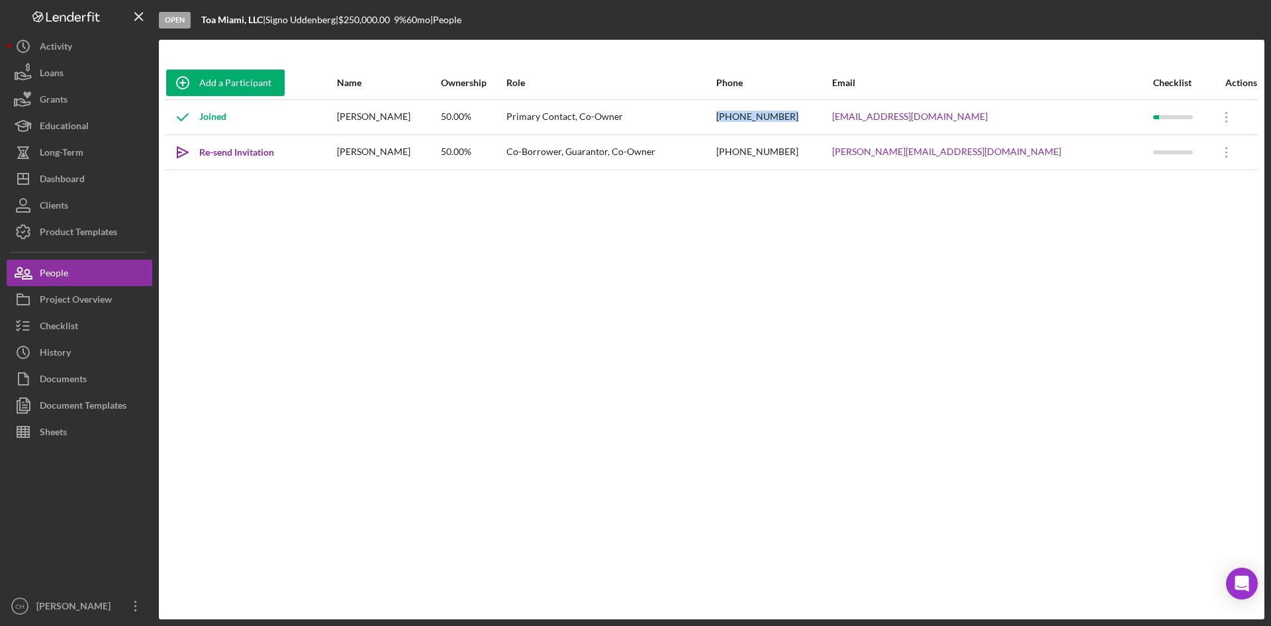
copy tr "[PHONE_NUMBER]"
click at [93, 357] on button "Icon/History History" at bounding box center [80, 352] width 146 height 26
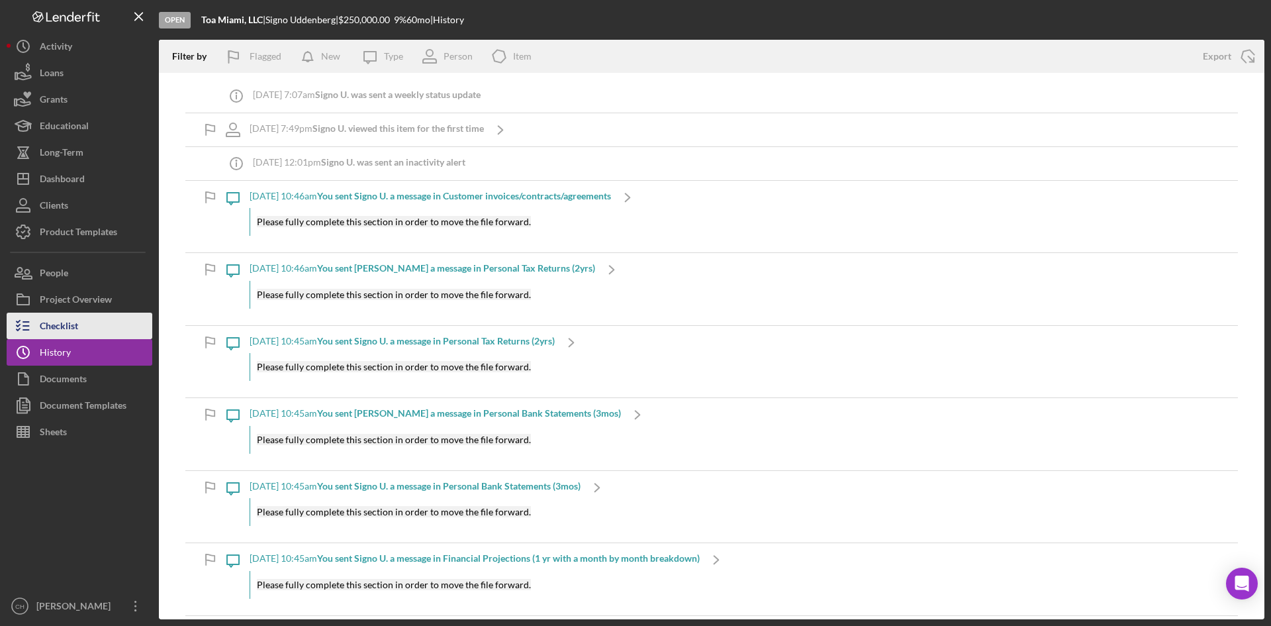
click at [75, 320] on div "Checklist" at bounding box center [59, 327] width 38 height 30
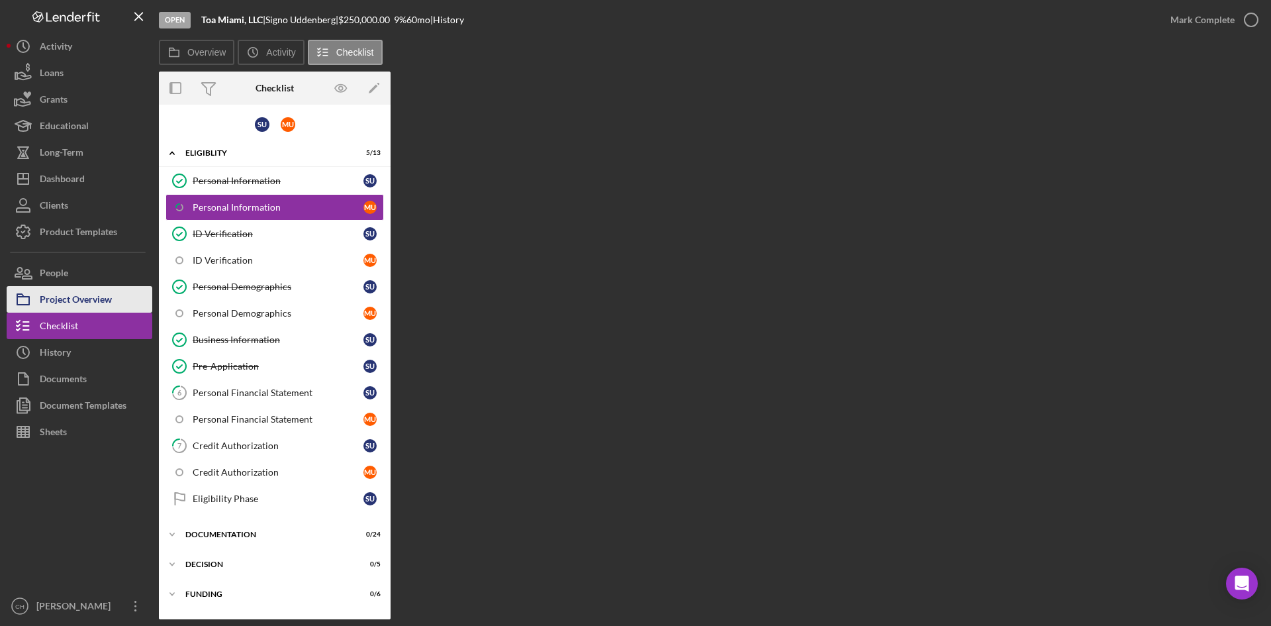
click at [111, 301] on div "Project Overview" at bounding box center [76, 301] width 72 height 30
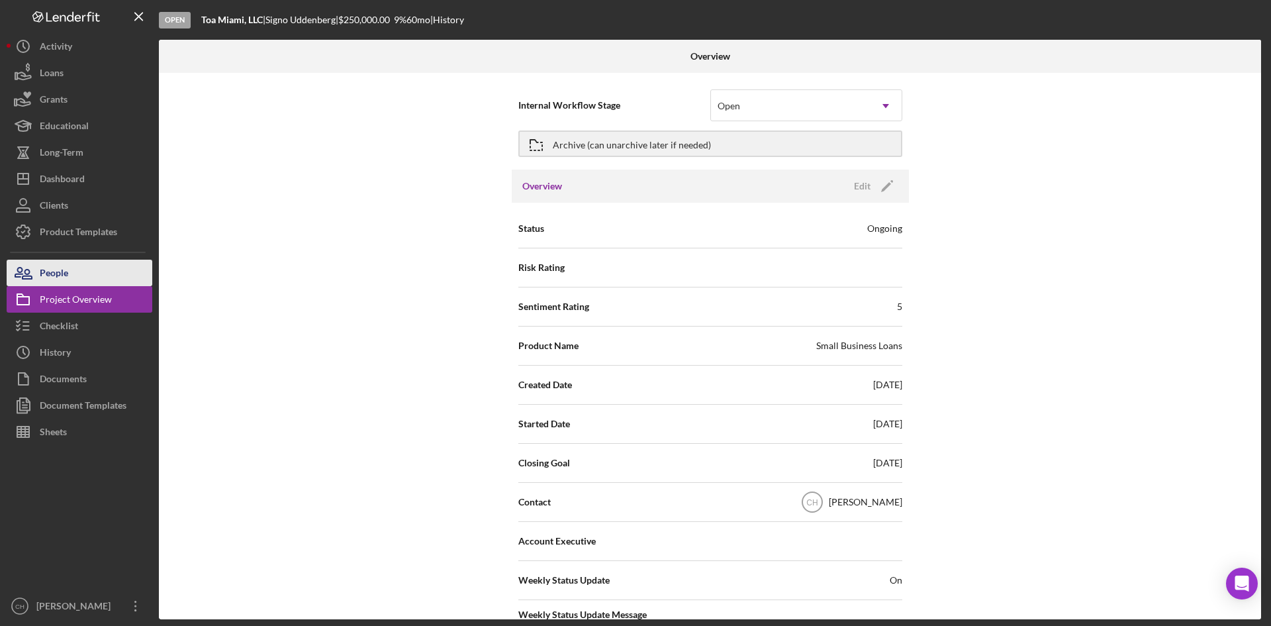
click at [83, 265] on button "People" at bounding box center [80, 272] width 146 height 26
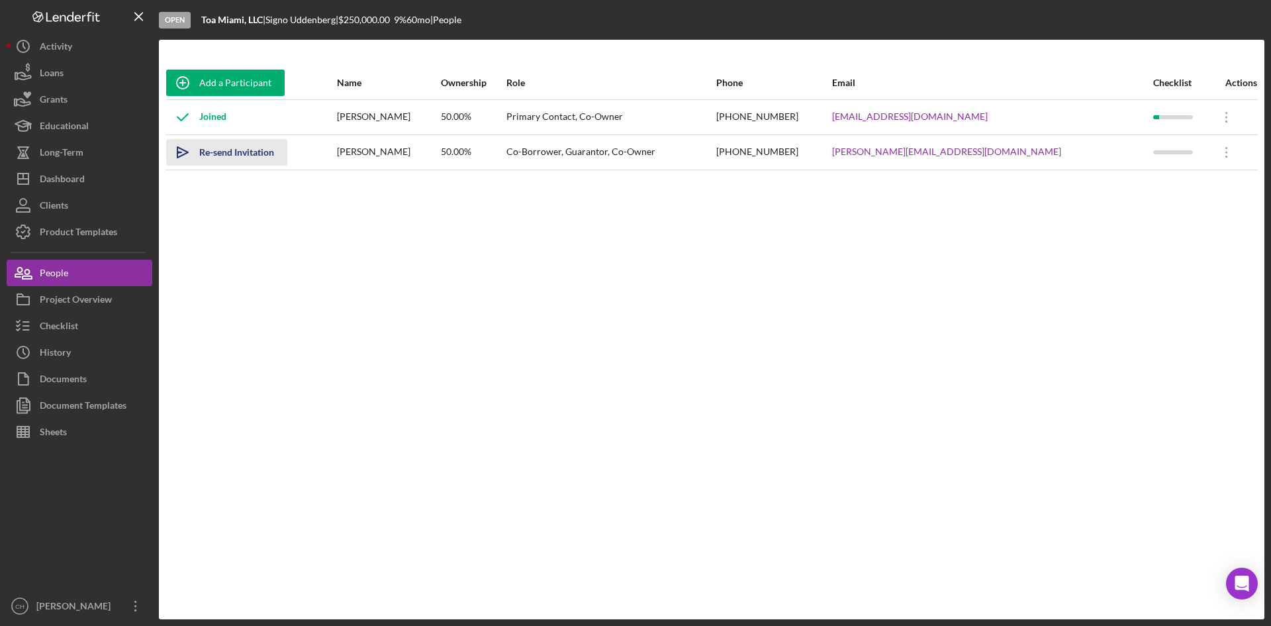
click at [240, 155] on div "Re-send Invitation" at bounding box center [236, 152] width 75 height 26
click at [377, 386] on div "Add a Participant Name Ownership Role Phone Email Checklist Actions Joined Sign…" at bounding box center [711, 329] width 1105 height 526
click at [75, 325] on div "Checklist" at bounding box center [59, 327] width 38 height 30
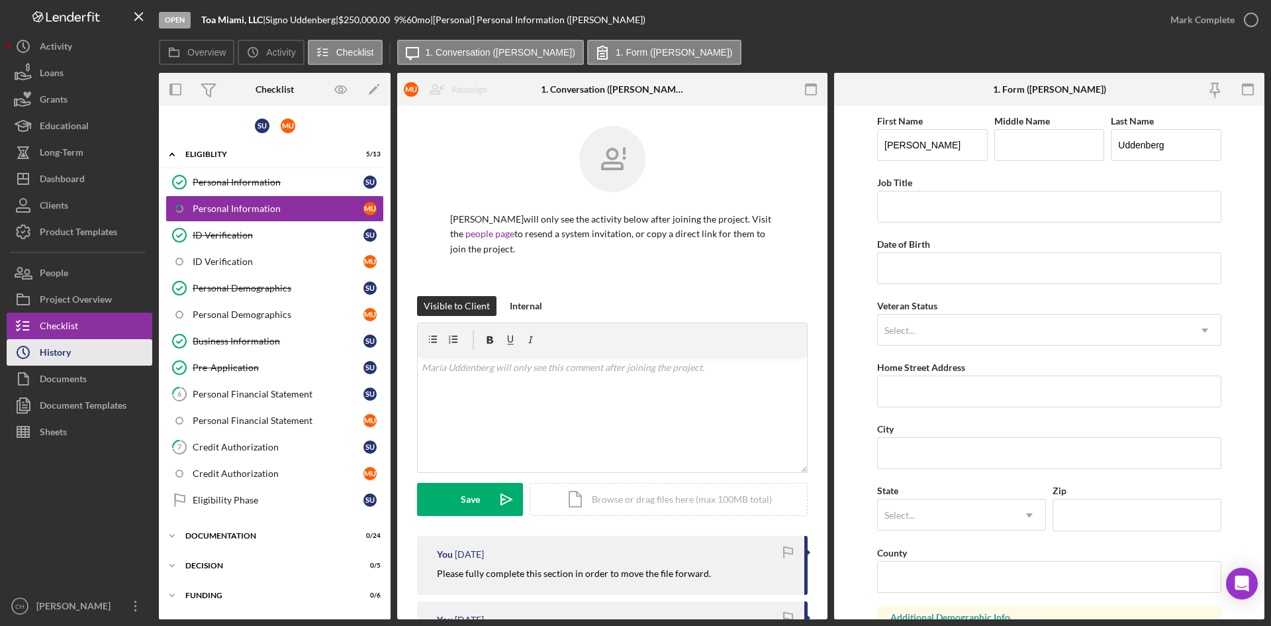
click at [76, 346] on button "Icon/History History" at bounding box center [80, 352] width 146 height 26
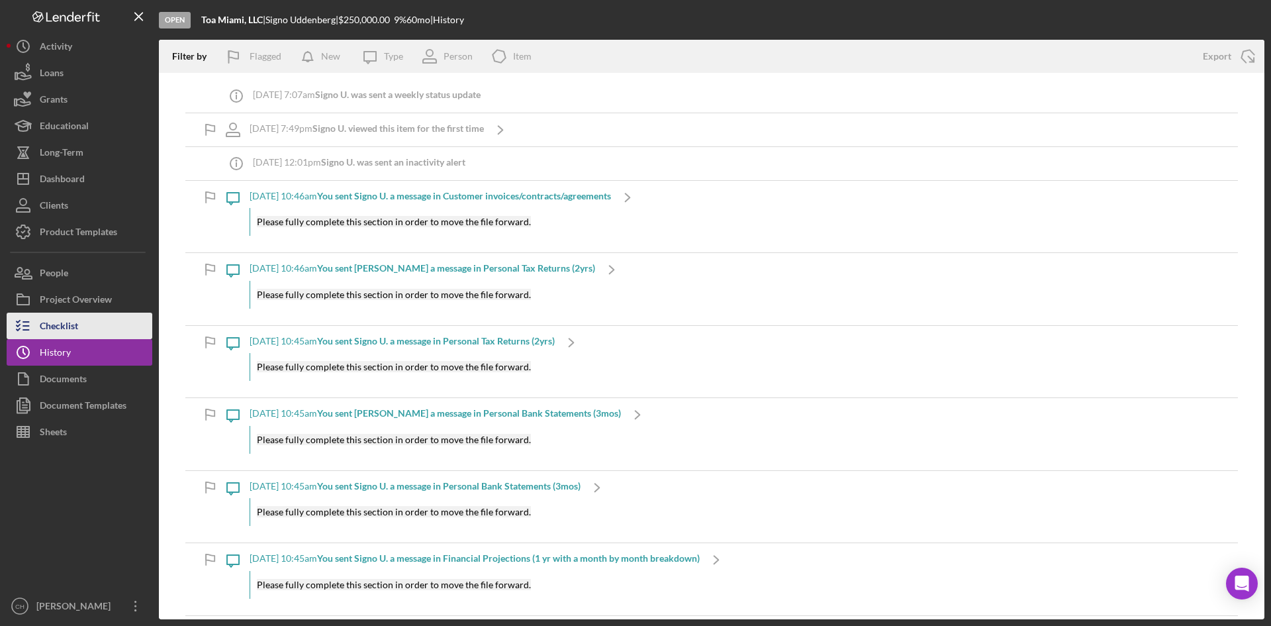
click at [74, 322] on div "Checklist" at bounding box center [59, 327] width 38 height 30
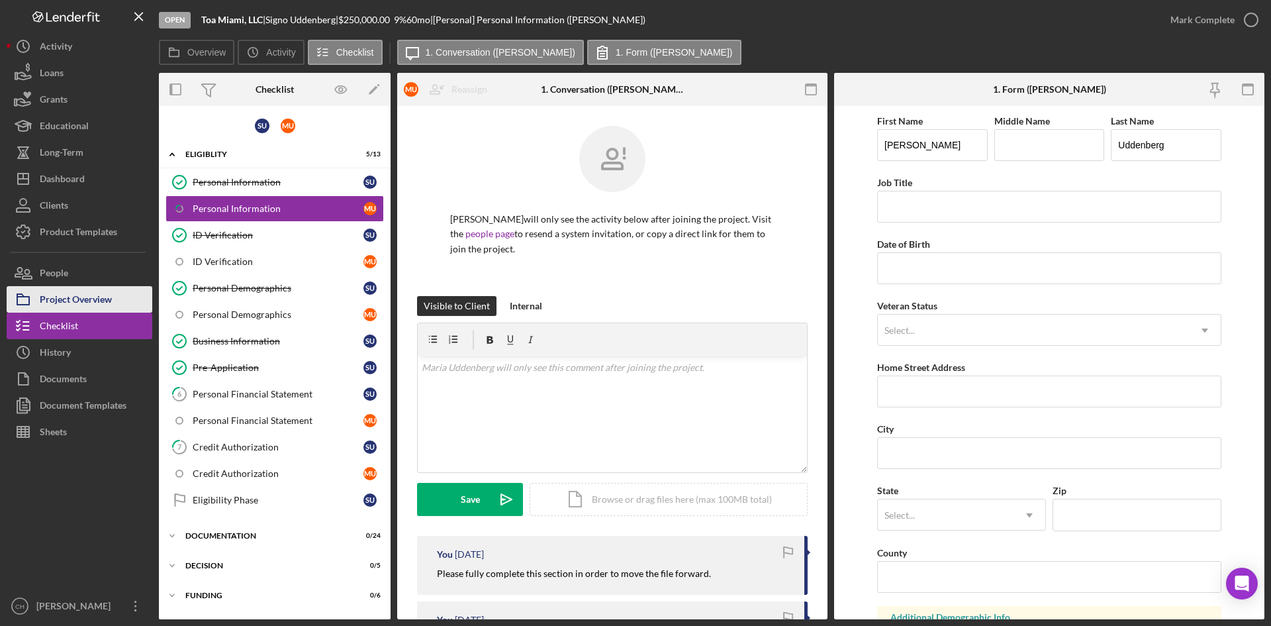
click at [85, 303] on div "Project Overview" at bounding box center [76, 301] width 72 height 30
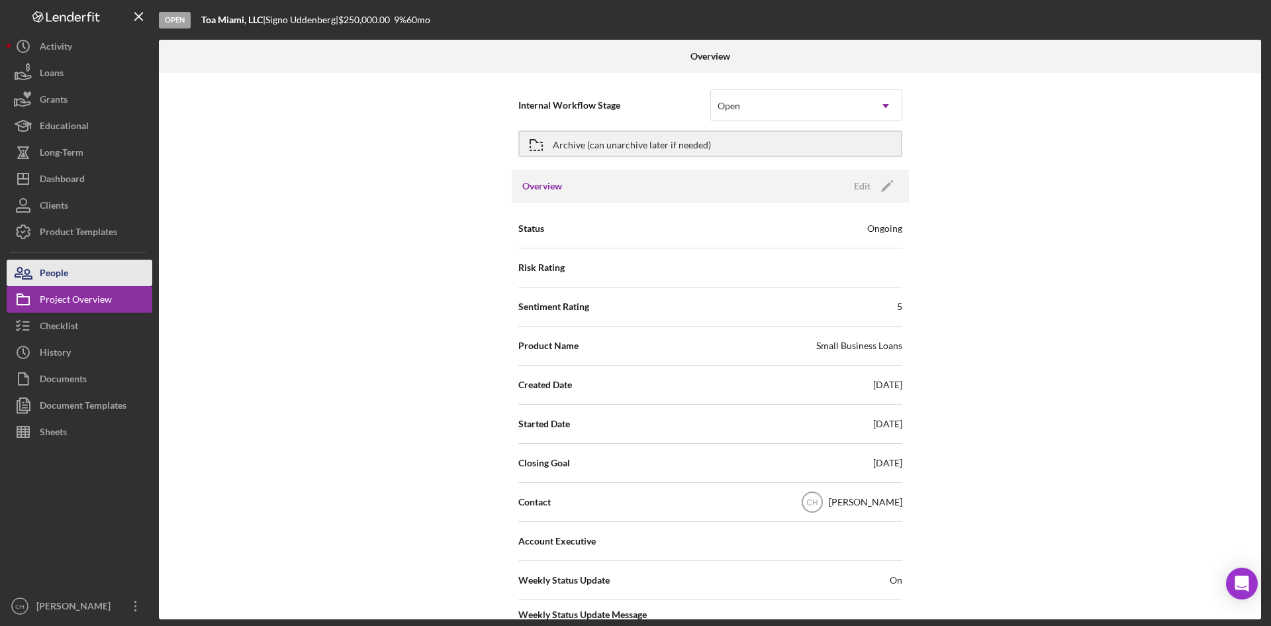
click at [64, 271] on div "People" at bounding box center [54, 274] width 28 height 30
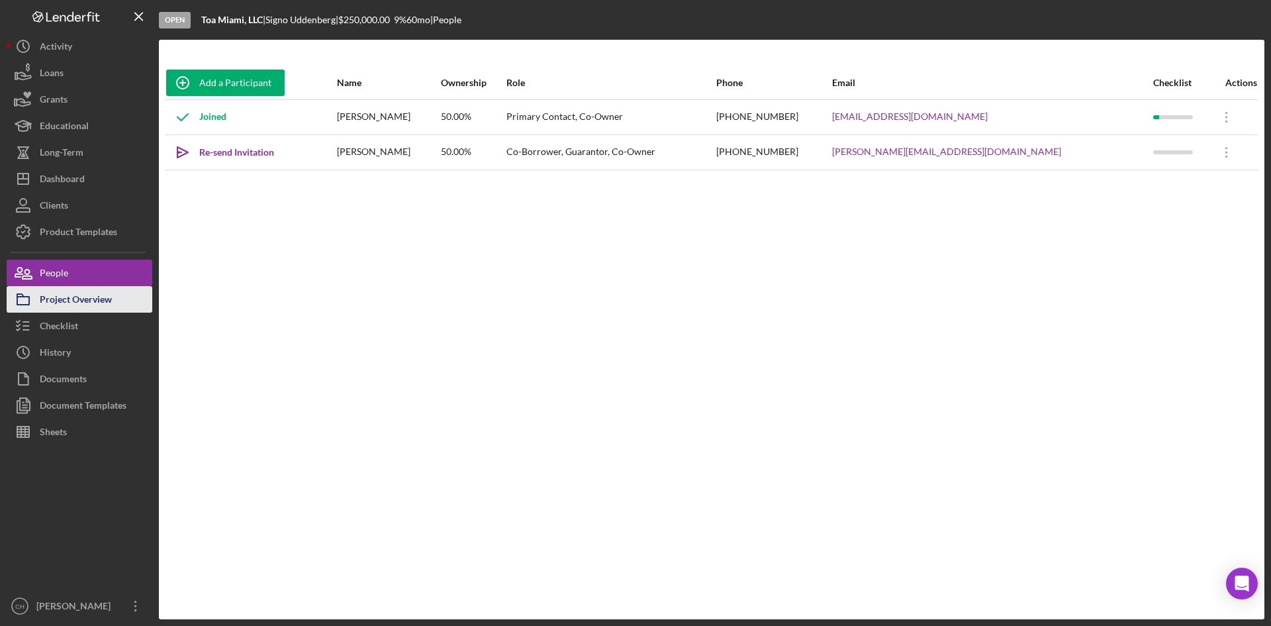
click at [83, 303] on div "Project Overview" at bounding box center [76, 301] width 72 height 30
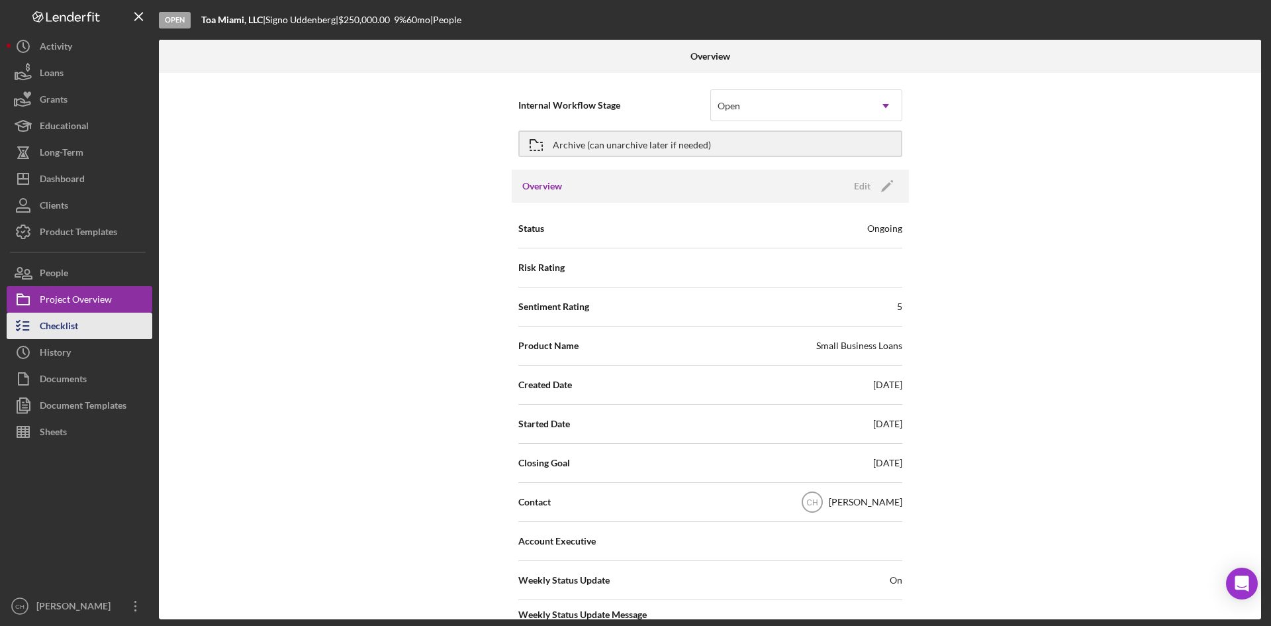
click at [79, 331] on button "Checklist" at bounding box center [80, 325] width 146 height 26
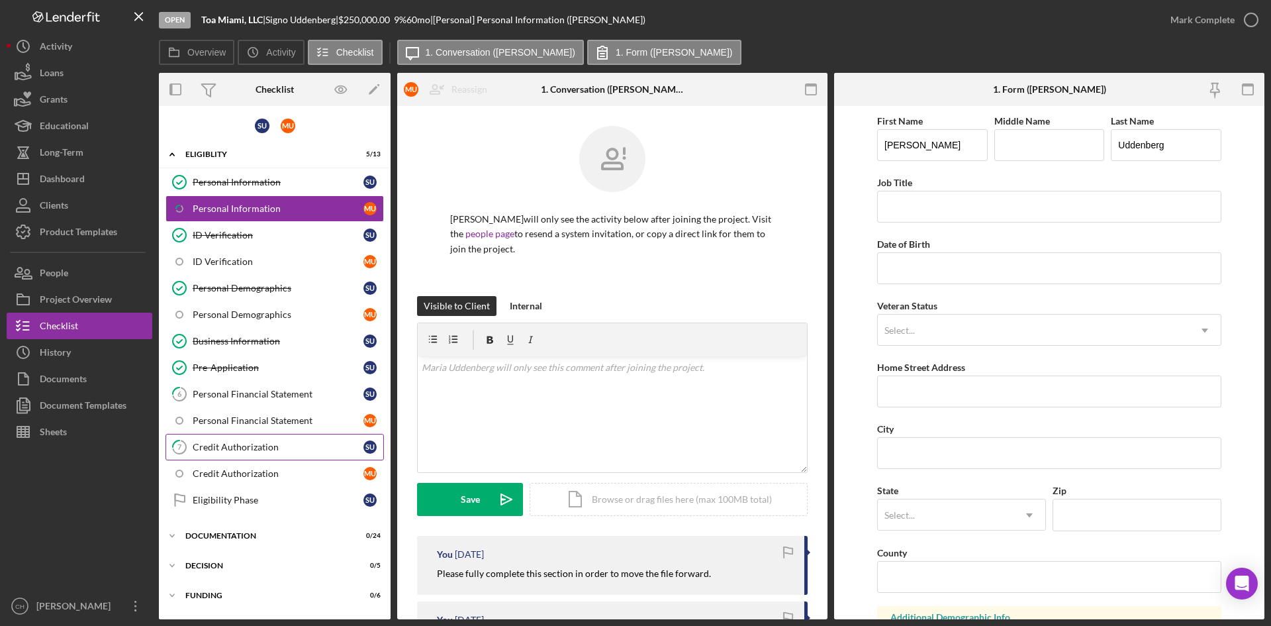
scroll to position [26, 0]
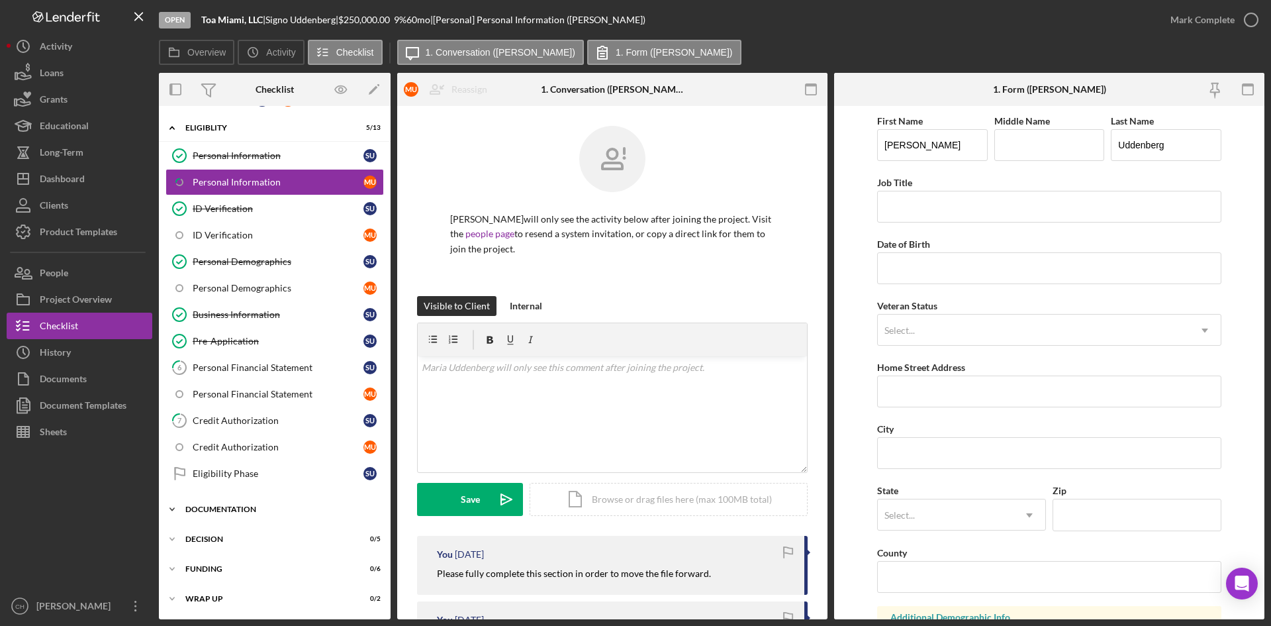
click at [240, 508] on div "Documentation" at bounding box center [279, 509] width 189 height 8
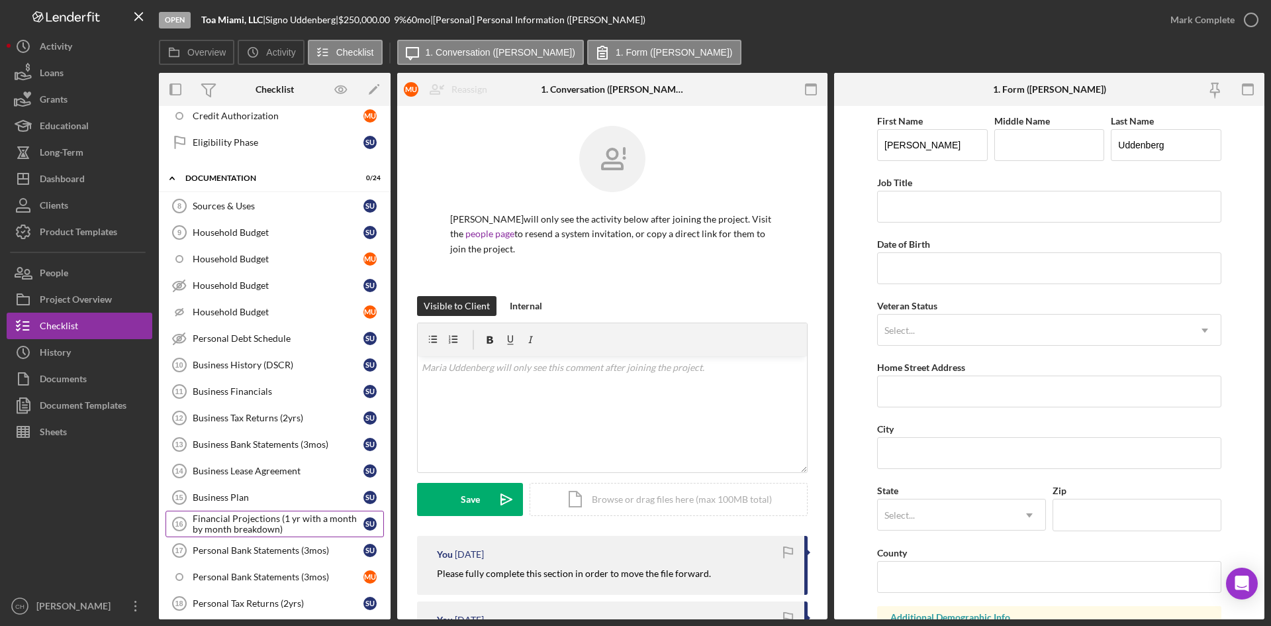
scroll to position [0, 0]
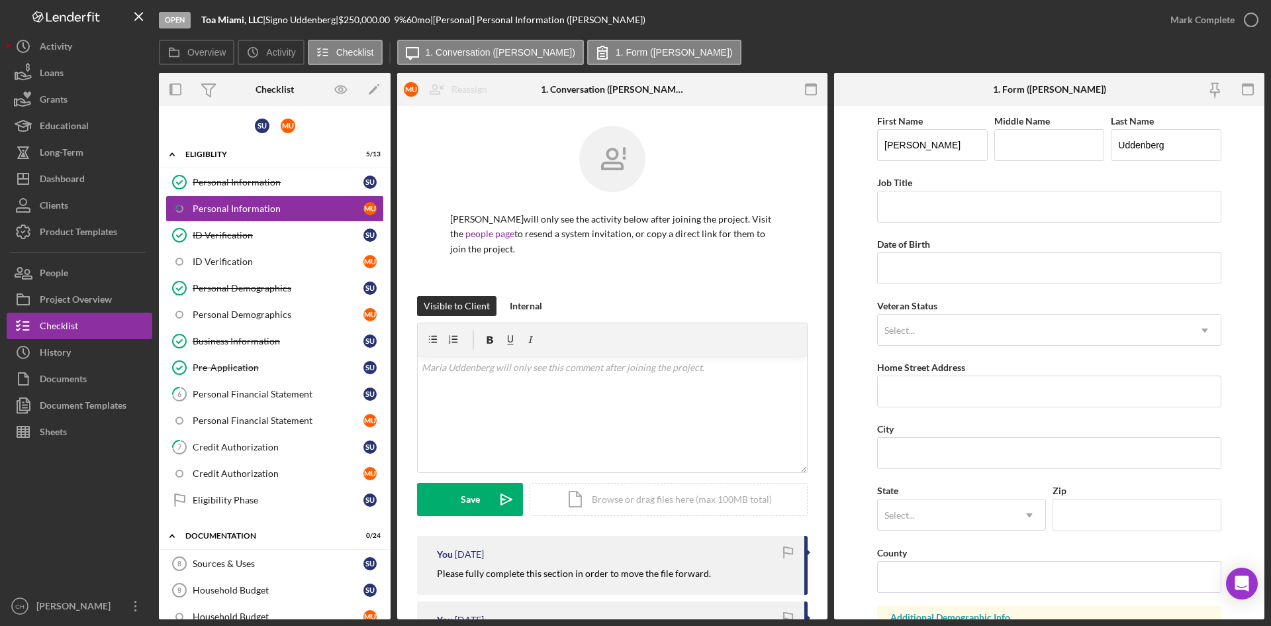
drag, startPoint x: 346, startPoint y: 19, endPoint x: 295, endPoint y: 27, distance: 52.2
click at [295, 27] on div "Open Toa Miami, LLC | Signo Uddenberg | $250,000.00 9 % 60 mo | [Personal] Pers…" at bounding box center [658, 20] width 998 height 40
copy div "Uddenberg"
click at [304, 11] on div "Open Toa Miami, LLC | Signo Uddenberg | $250,000.00 9 % 60 mo | [Personal] Pers…" at bounding box center [658, 20] width 998 height 40
drag, startPoint x: 346, startPoint y: 20, endPoint x: 275, endPoint y: 28, distance: 72.0
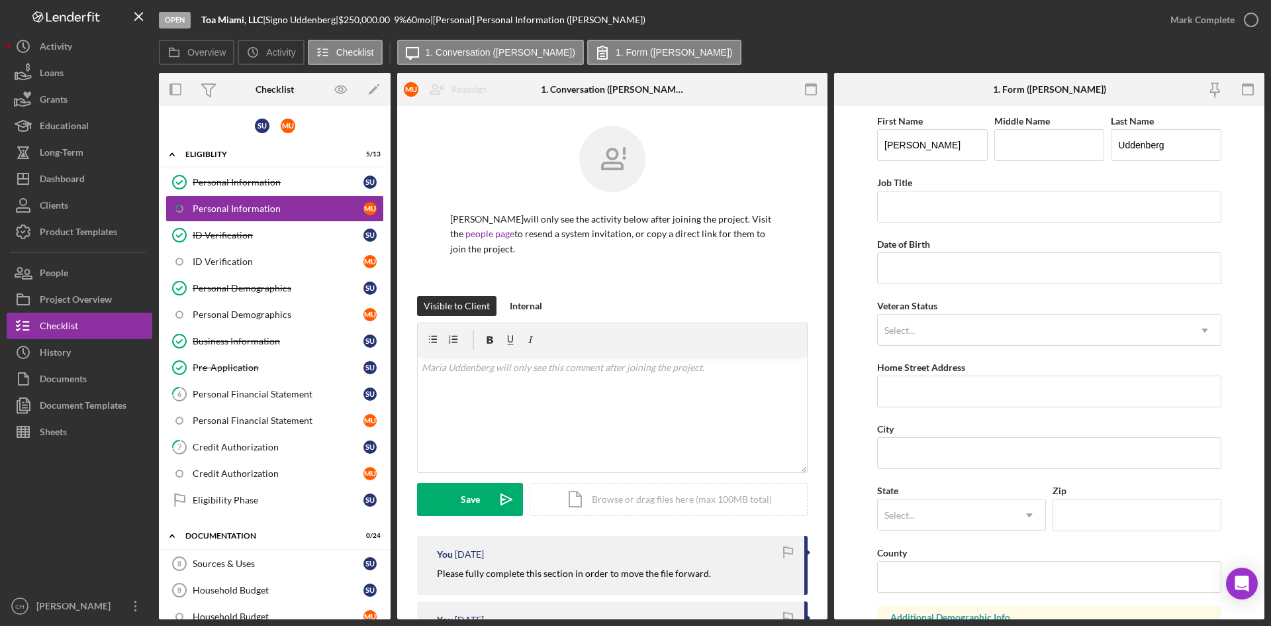
click at [275, 28] on div "Open Toa Miami, LLC | Signo Uddenberg | $250,000.00 9 % 60 mo | [Personal] Pers…" at bounding box center [658, 20] width 998 height 40
copy div "[PERSON_NAME]"
